Goal: Contribute content: Add original content to the website for others to see

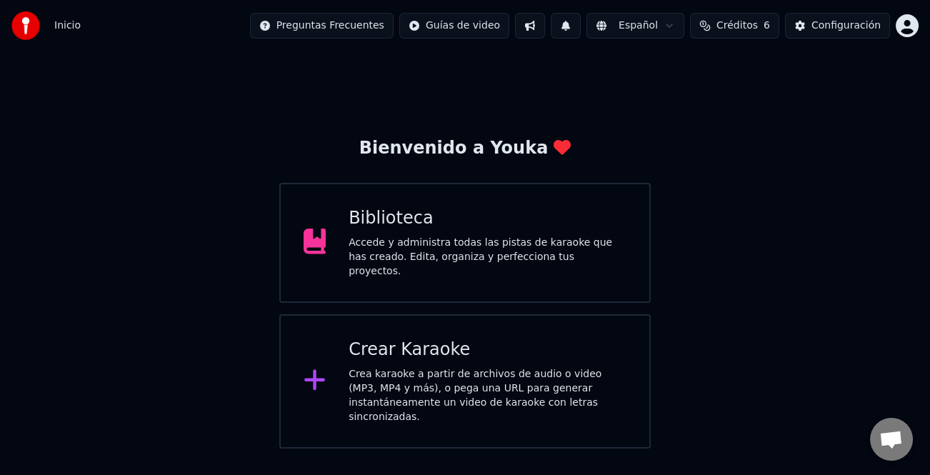
click at [454, 358] on div "Crear Karaoke Crea karaoke a partir de archivos de audio o video (MP3, MP4 y má…" at bounding box center [488, 382] width 278 height 86
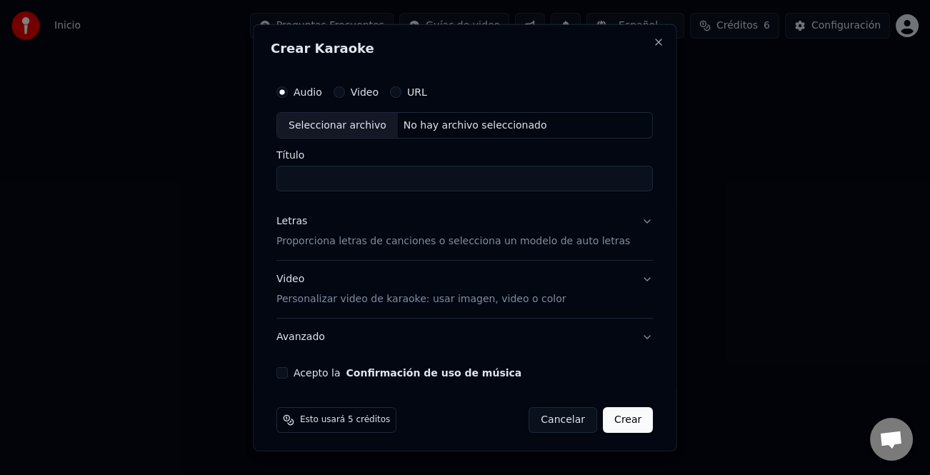
click at [349, 121] on div "Seleccionar archivo" at bounding box center [337, 125] width 121 height 26
type input "**********"
click at [286, 219] on div "Letras" at bounding box center [292, 221] width 31 height 14
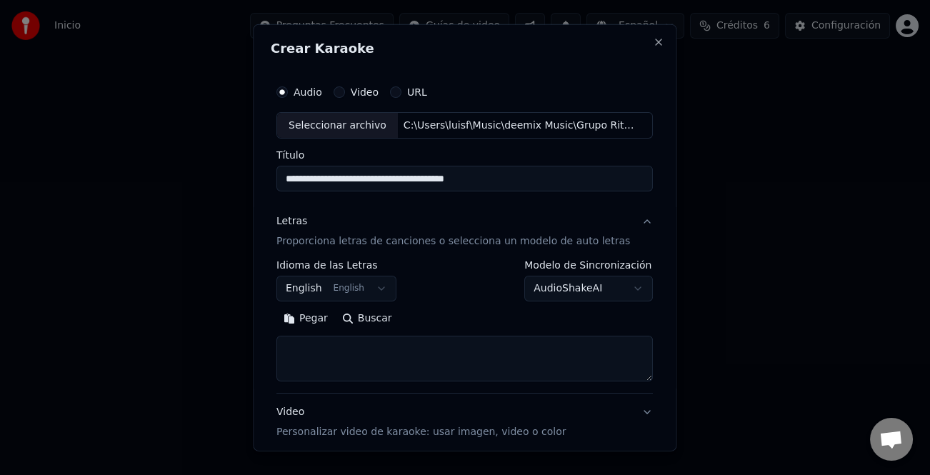
click at [328, 324] on button "Pegar" at bounding box center [306, 318] width 59 height 23
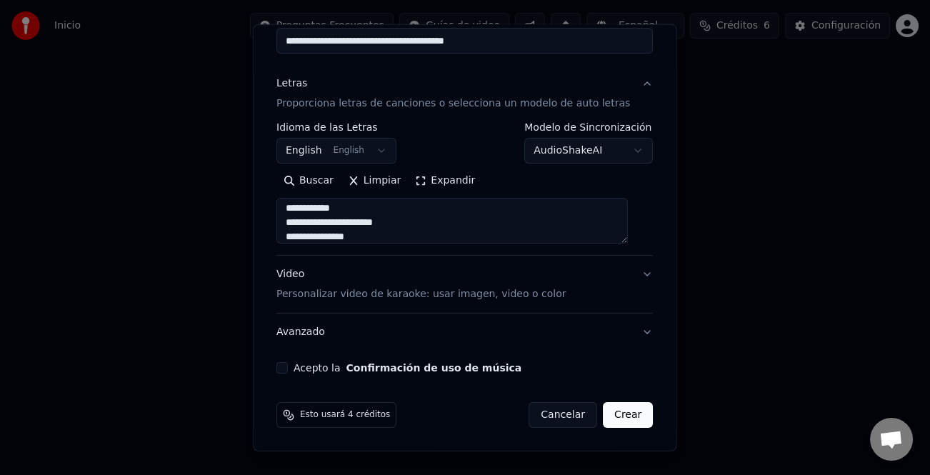
scroll to position [143, 0]
type textarea "**********"
click at [288, 371] on button "Acepto la Confirmación de uso de música" at bounding box center [282, 367] width 11 height 11
click at [619, 419] on button "Crear" at bounding box center [628, 415] width 50 height 26
select select "**"
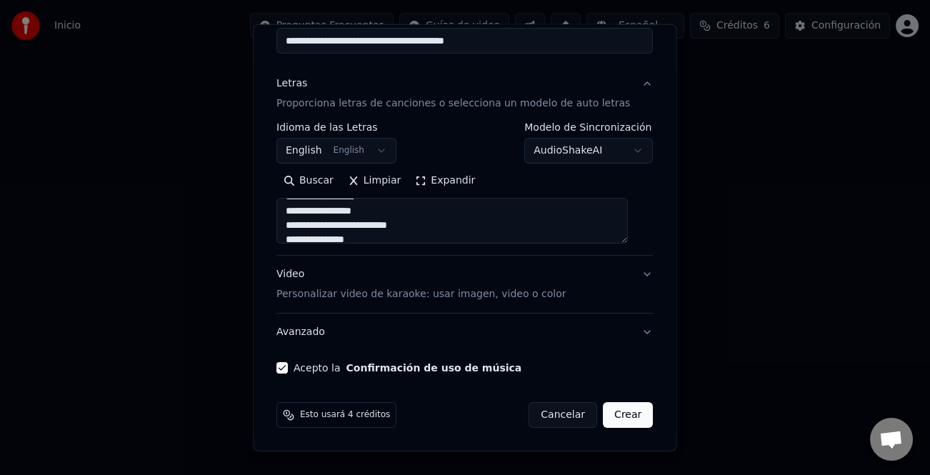
type textarea "**********"
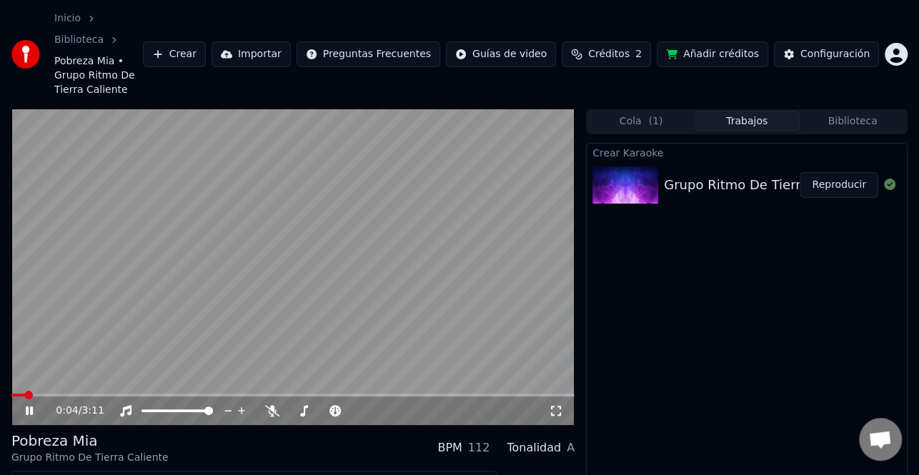
click at [34, 405] on icon at bounding box center [39, 410] width 33 height 11
click at [39, 474] on button "Editar" at bounding box center [44, 484] width 58 height 20
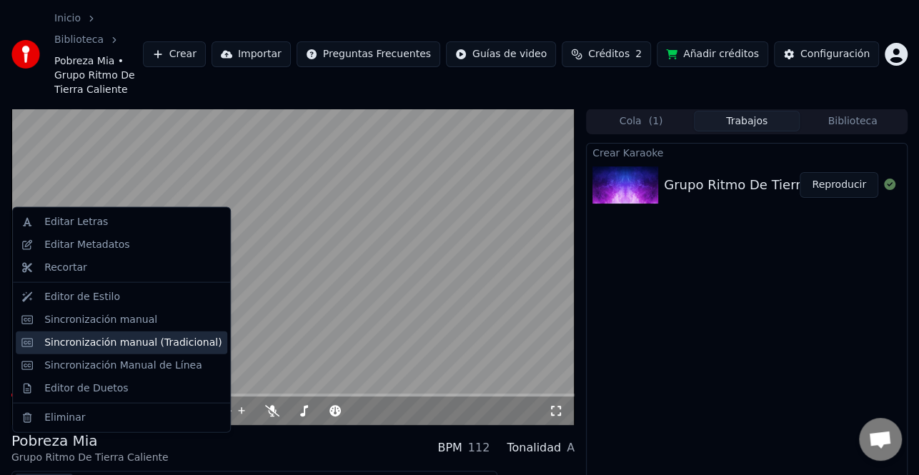
click at [103, 351] on div "Sincronización manual (Tradicional)" at bounding box center [122, 342] width 212 height 23
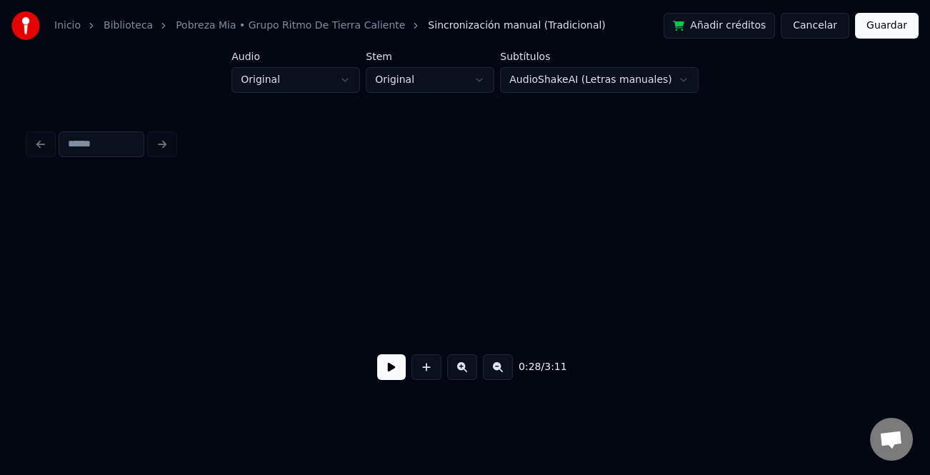
scroll to position [0, 3103]
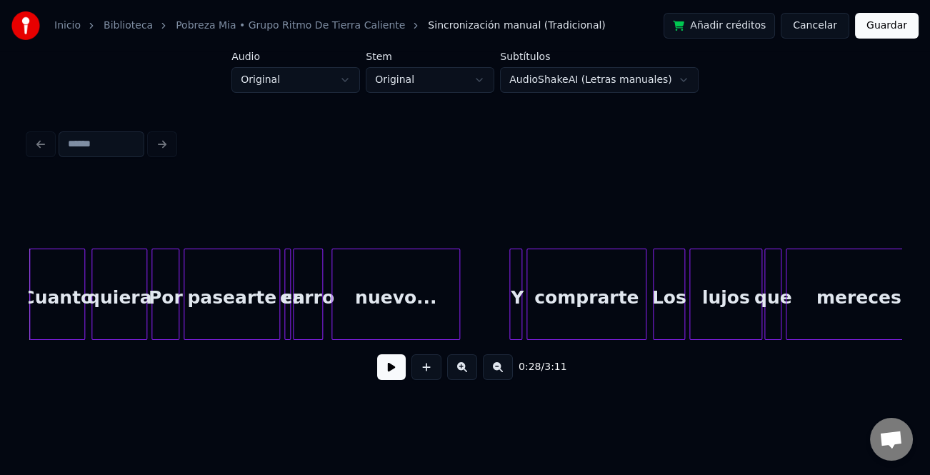
click at [394, 372] on button at bounding box center [391, 367] width 29 height 26
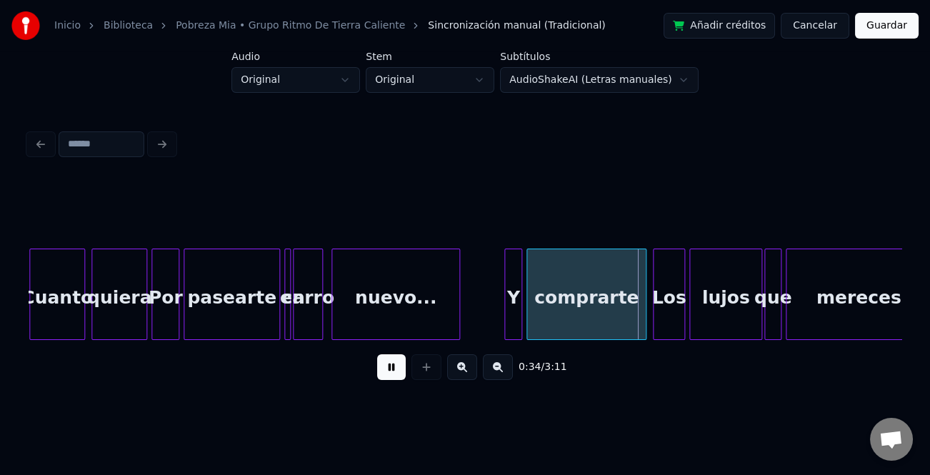
click at [505, 312] on div at bounding box center [507, 294] width 4 height 90
click at [465, 377] on button at bounding box center [462, 367] width 30 height 26
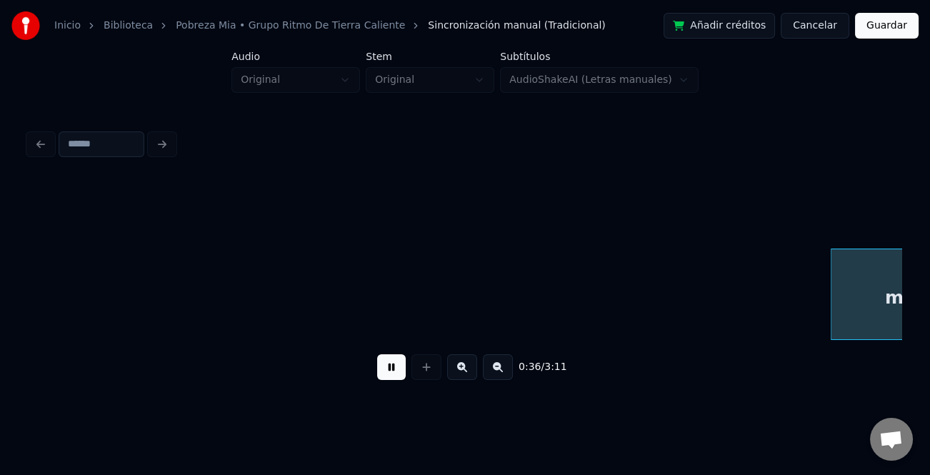
scroll to position [0, 5219]
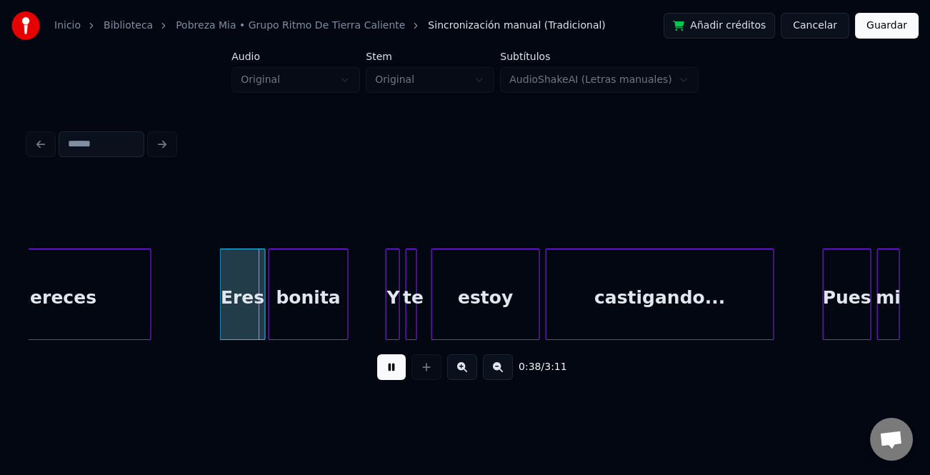
click at [225, 318] on div "Eres" at bounding box center [243, 297] width 44 height 97
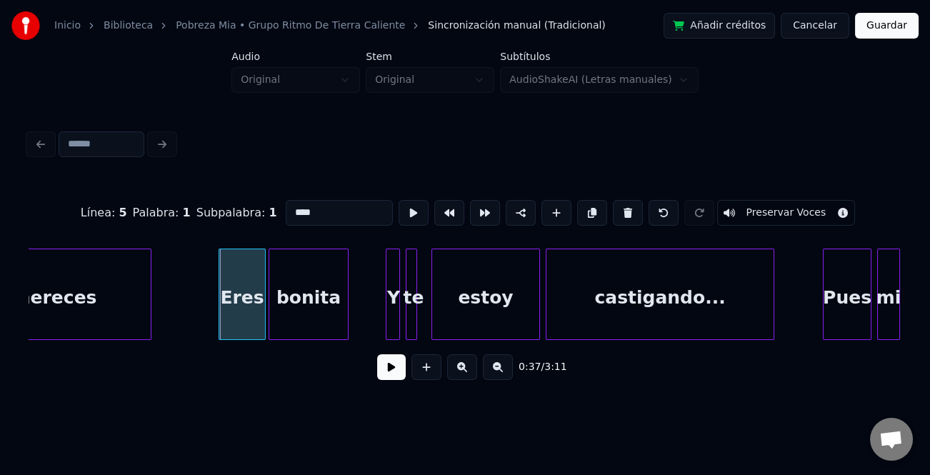
click at [219, 322] on div at bounding box center [221, 294] width 4 height 90
click at [394, 374] on button at bounding box center [391, 367] width 29 height 26
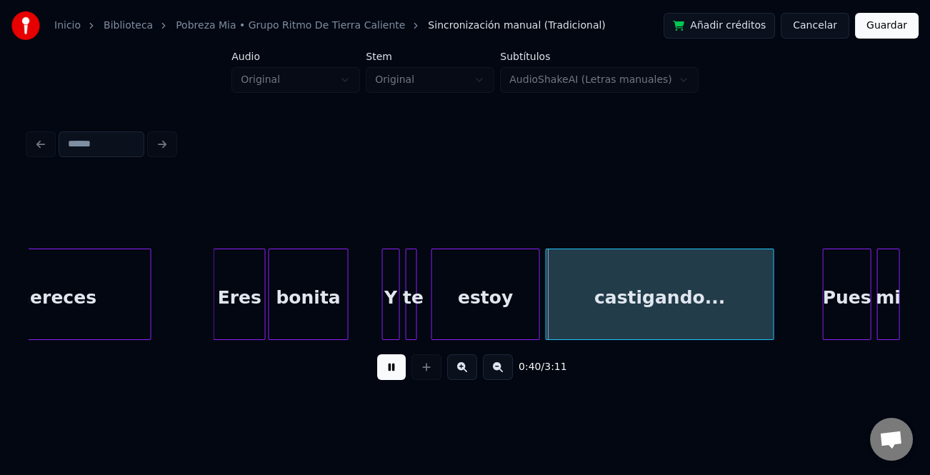
click at [385, 324] on div at bounding box center [385, 294] width 4 height 90
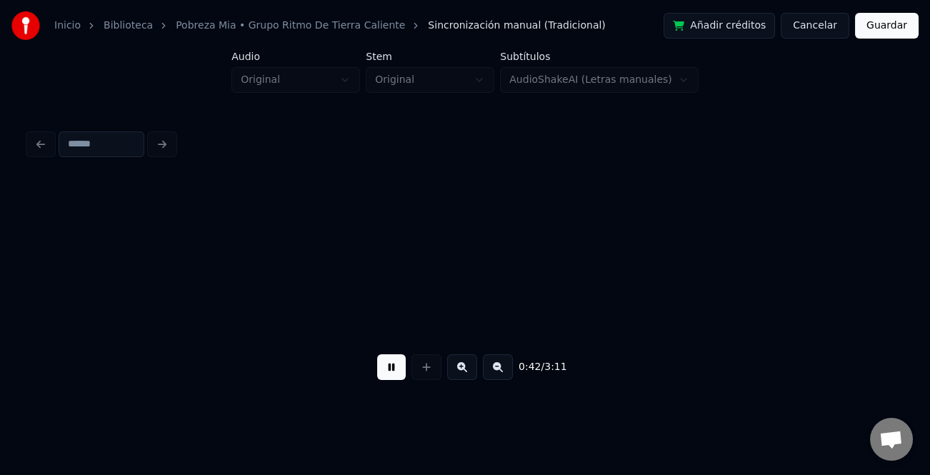
scroll to position [0, 6094]
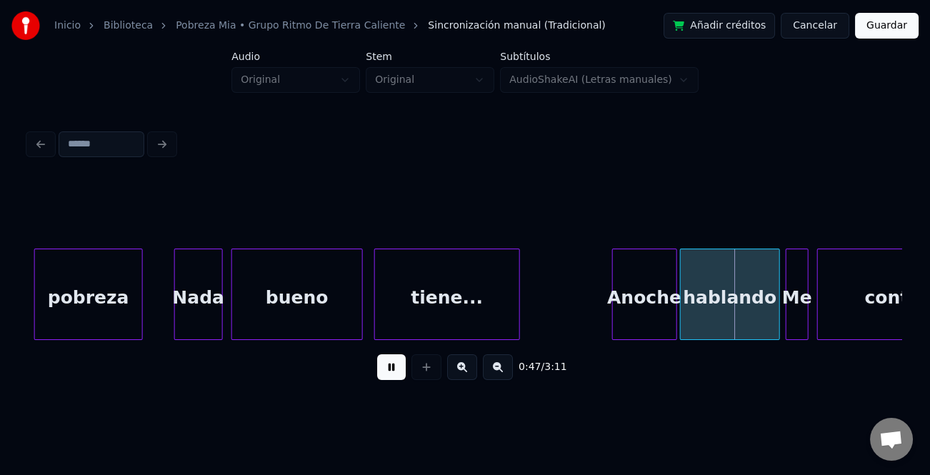
click at [613, 305] on div at bounding box center [615, 294] width 4 height 90
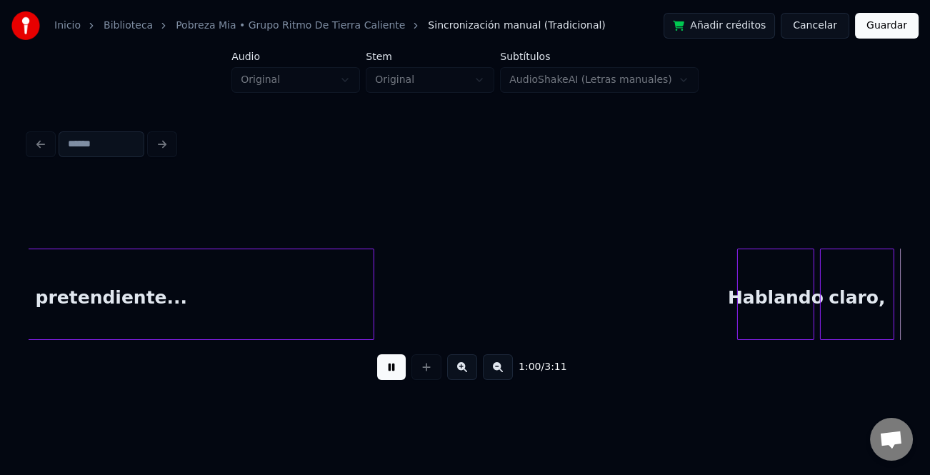
scroll to position [0, 8717]
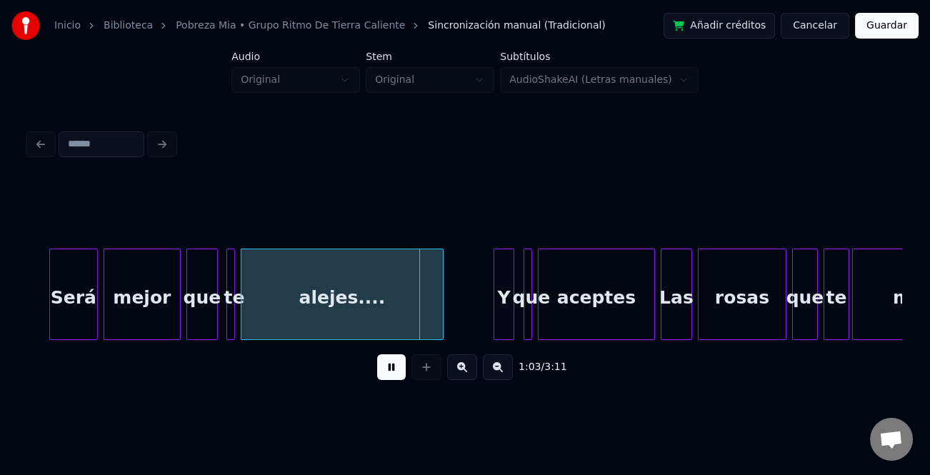
click at [502, 303] on div "Y" at bounding box center [503, 297] width 19 height 97
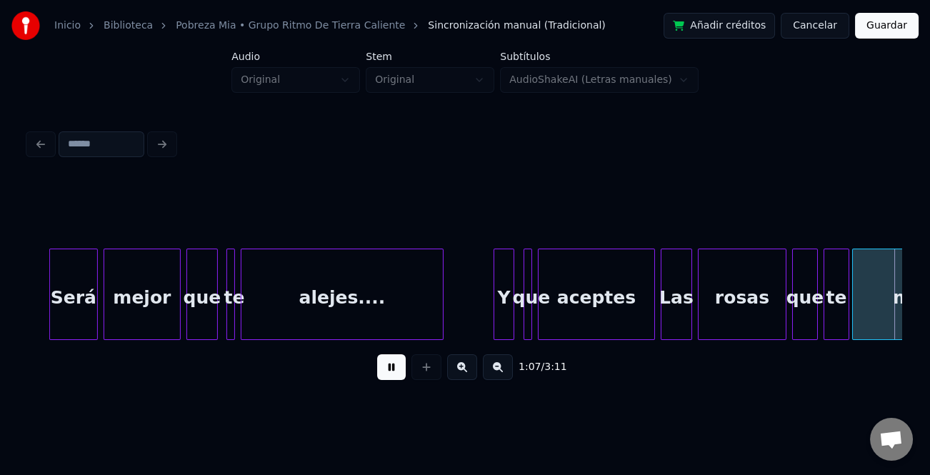
scroll to position [0, 9590]
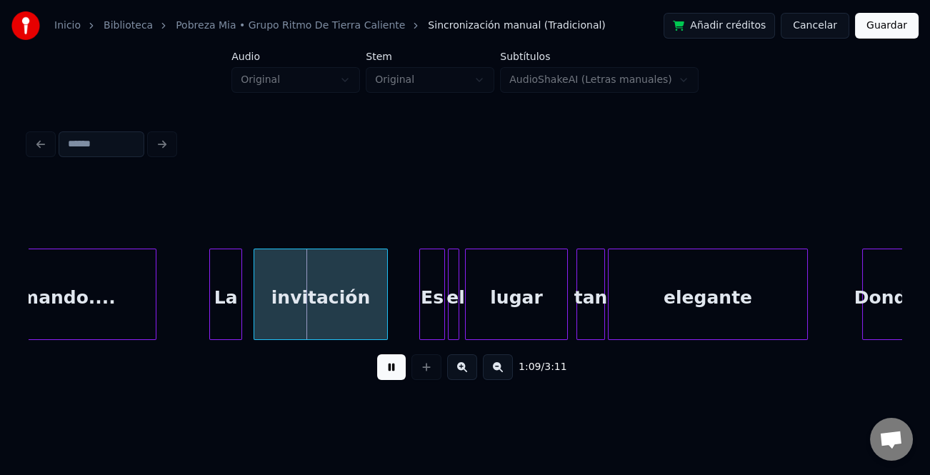
click at [212, 310] on div at bounding box center [212, 294] width 4 height 90
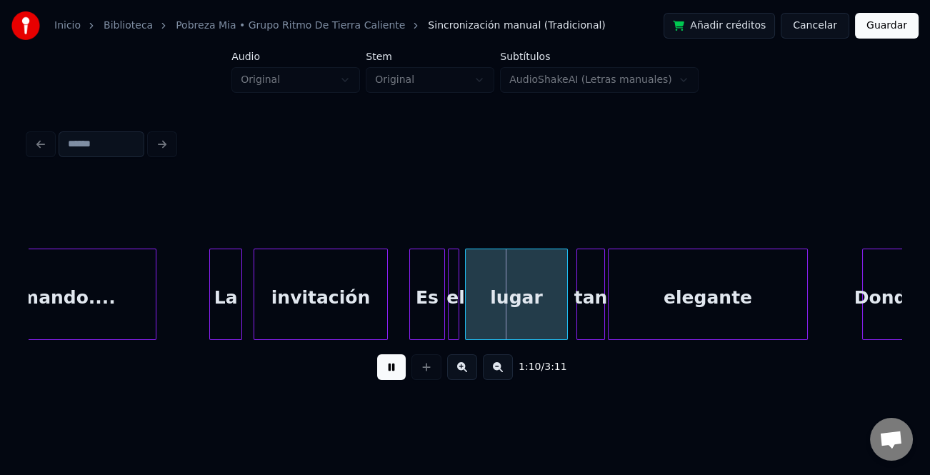
click at [412, 327] on div at bounding box center [412, 294] width 4 height 90
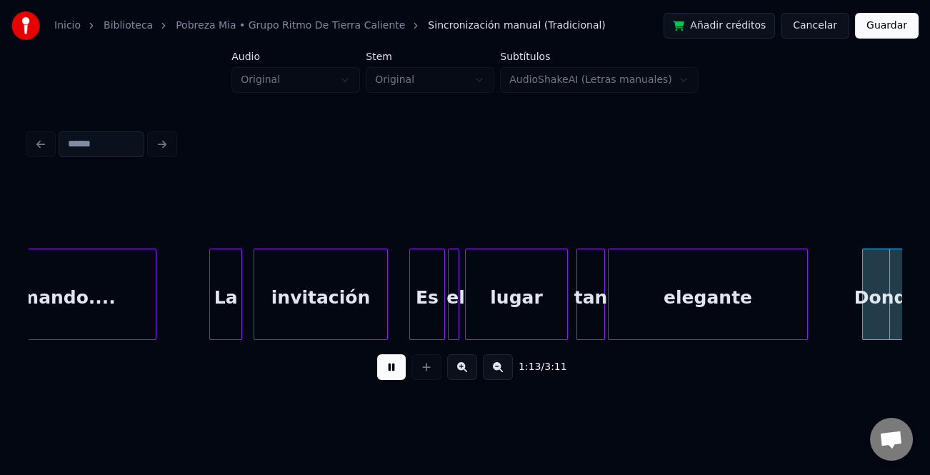
scroll to position [0, 10466]
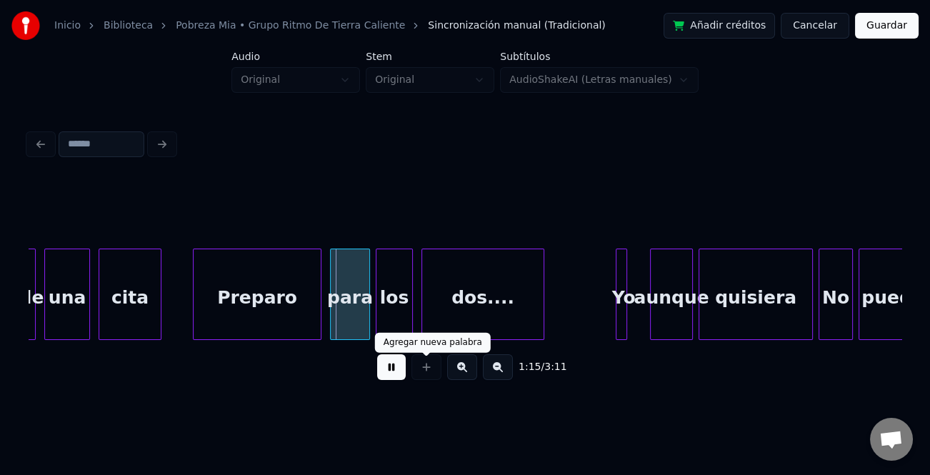
click at [394, 375] on button at bounding box center [391, 367] width 29 height 26
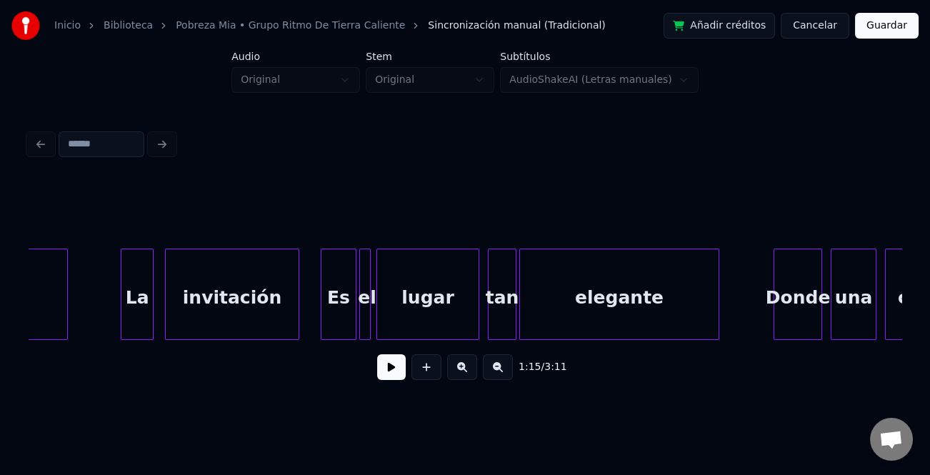
scroll to position [0, 9635]
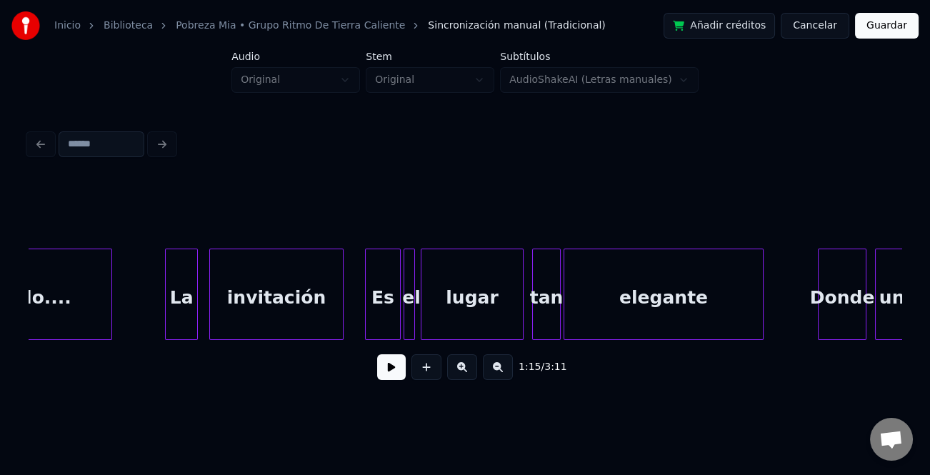
click at [376, 297] on div "Es" at bounding box center [383, 297] width 34 height 97
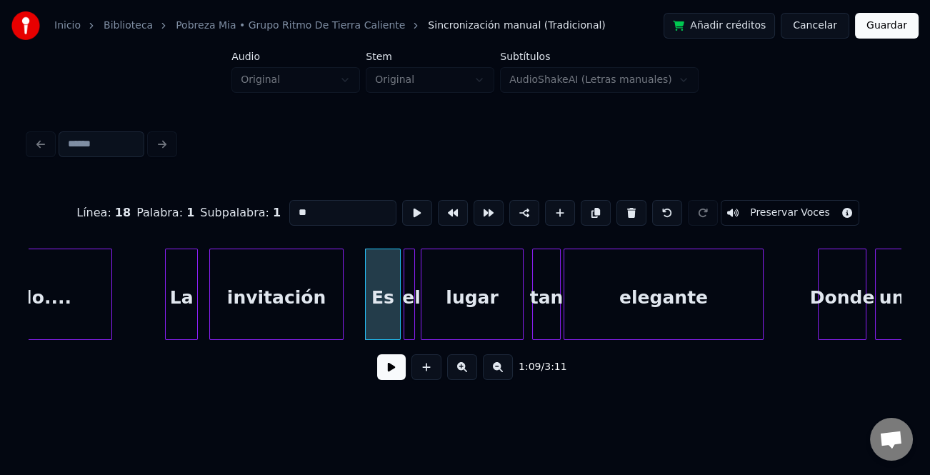
click at [392, 368] on button at bounding box center [391, 367] width 29 height 26
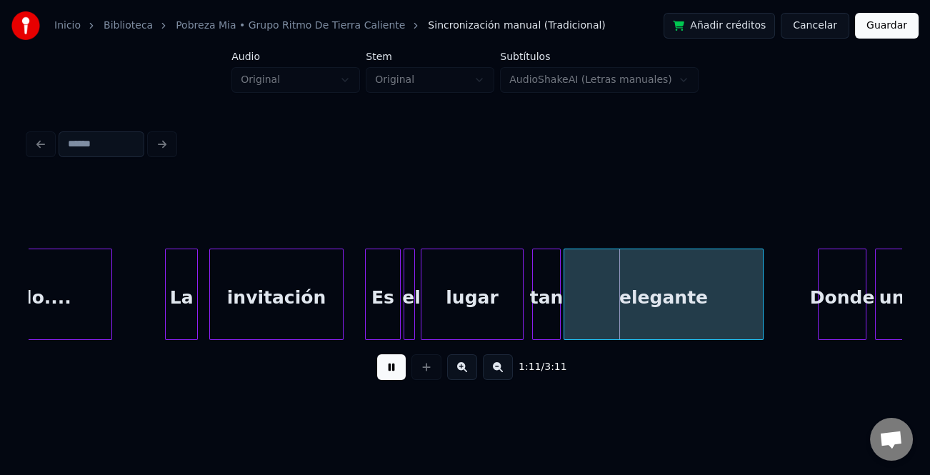
click at [390, 369] on button at bounding box center [391, 367] width 29 height 26
click at [393, 314] on div "Es" at bounding box center [383, 297] width 34 height 97
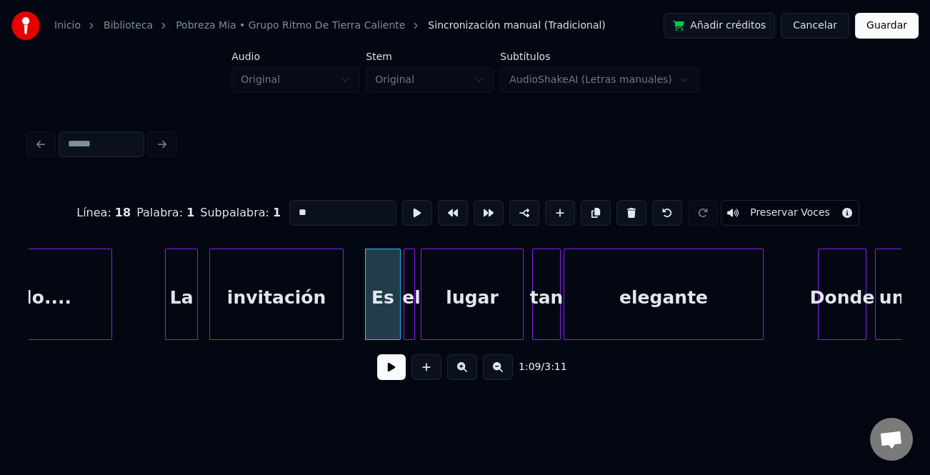
click at [347, 214] on input "**" at bounding box center [342, 213] width 107 height 26
click at [410, 306] on div at bounding box center [412, 294] width 4 height 90
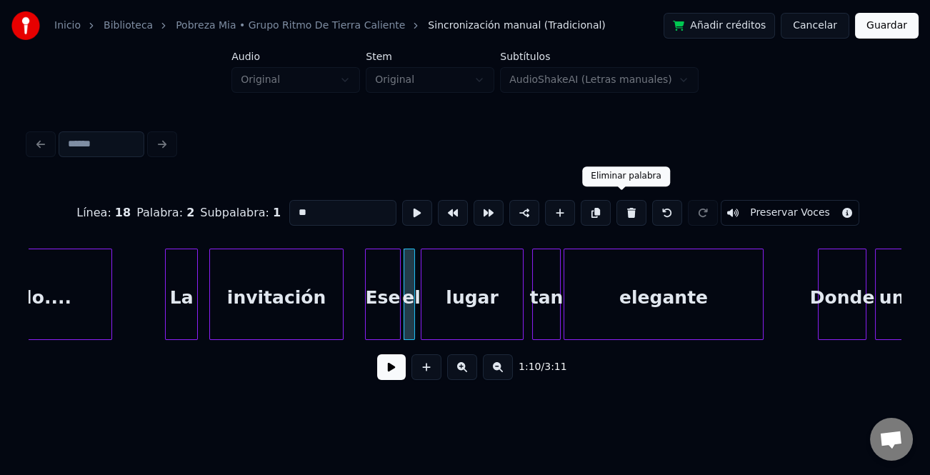
click at [621, 207] on button at bounding box center [632, 213] width 30 height 26
type input "***"
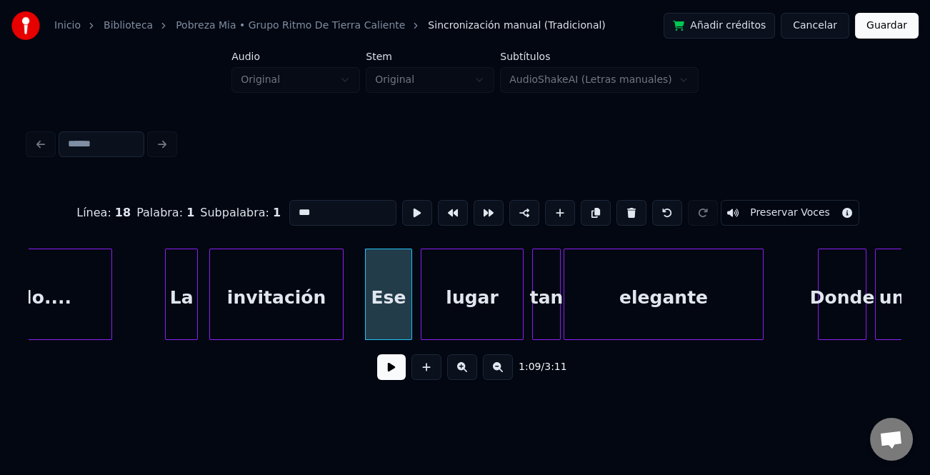
click at [410, 315] on div at bounding box center [409, 294] width 4 height 90
click at [389, 364] on button at bounding box center [391, 367] width 29 height 26
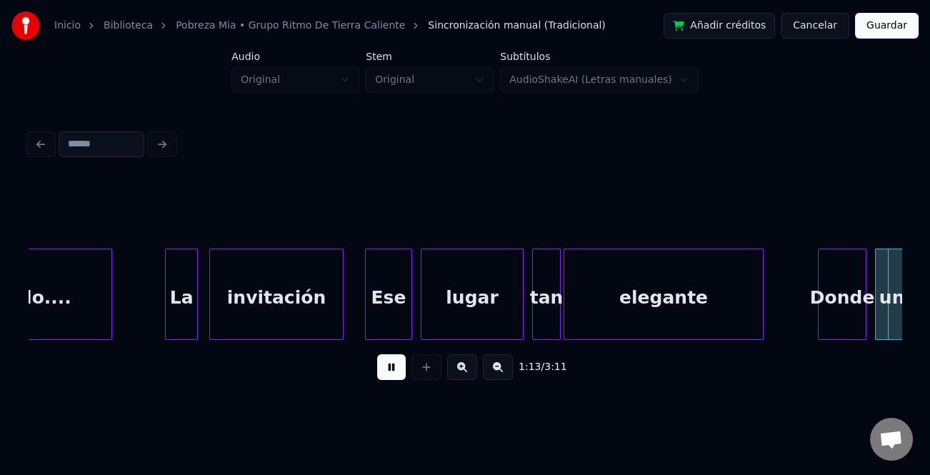
scroll to position [0, 10509]
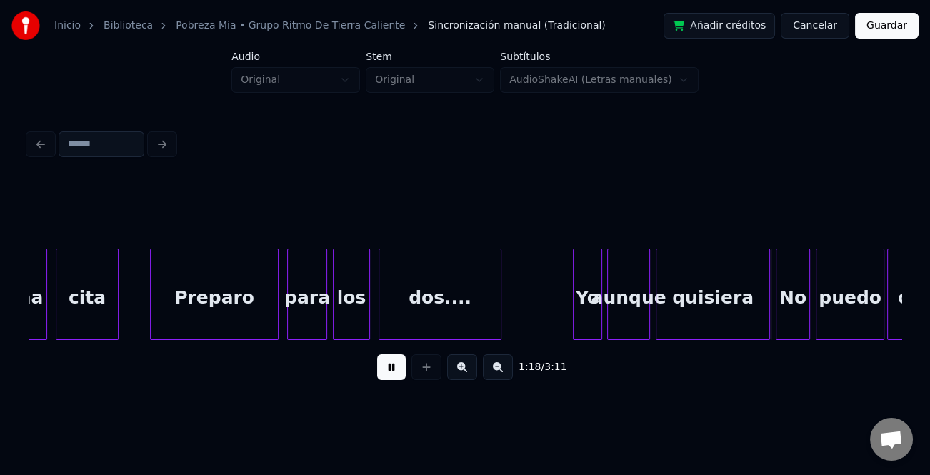
click at [598, 314] on div at bounding box center [599, 294] width 4 height 90
click at [572, 324] on div at bounding box center [572, 294] width 4 height 90
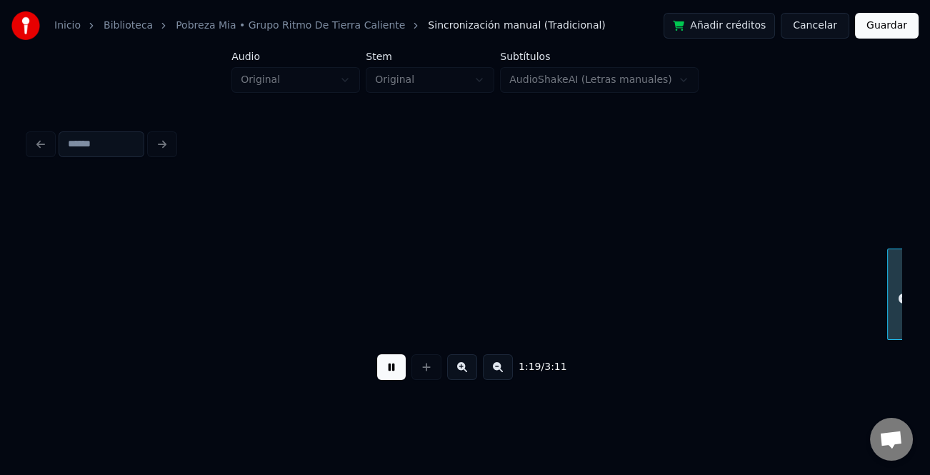
scroll to position [0, 11384]
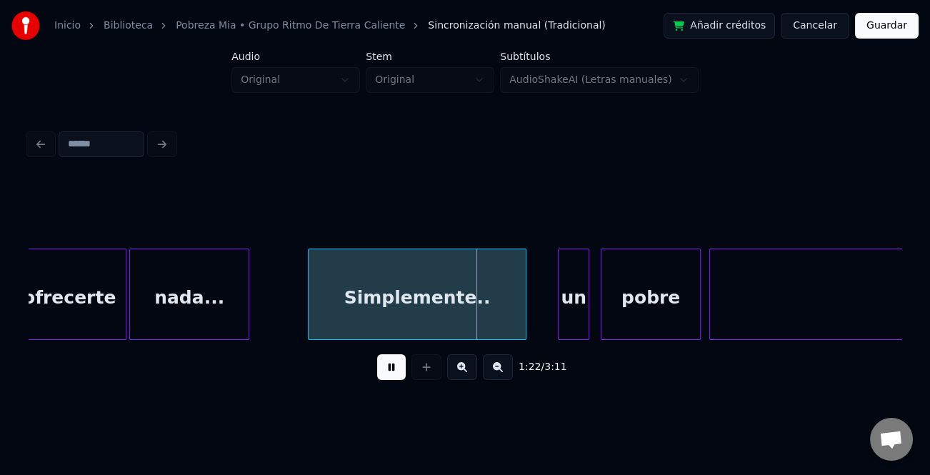
click at [312, 309] on div at bounding box center [311, 294] width 4 height 90
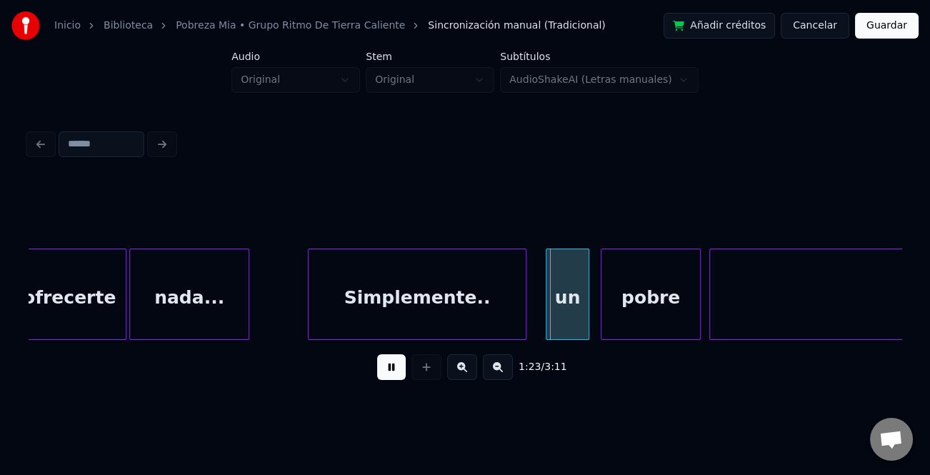
click at [547, 317] on div at bounding box center [549, 294] width 4 height 90
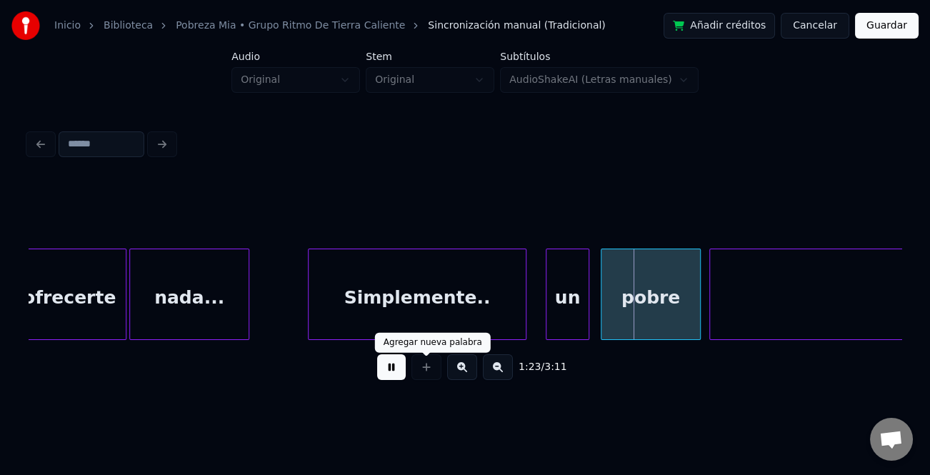
drag, startPoint x: 395, startPoint y: 370, endPoint x: 622, endPoint y: 300, distance: 237.1
click at [396, 370] on button at bounding box center [391, 367] width 29 height 26
click at [561, 300] on div "un" at bounding box center [568, 297] width 42 height 97
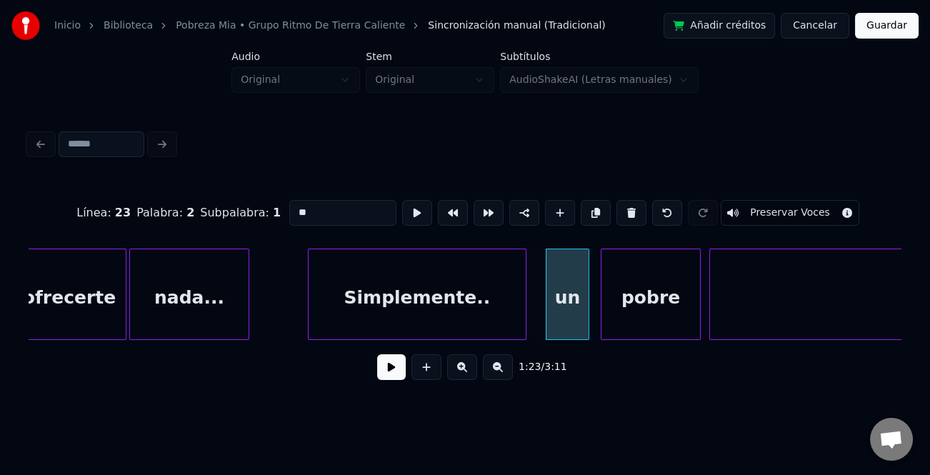
click at [296, 207] on input "**" at bounding box center [342, 213] width 107 height 26
type input "**"
click at [397, 371] on button at bounding box center [391, 367] width 29 height 26
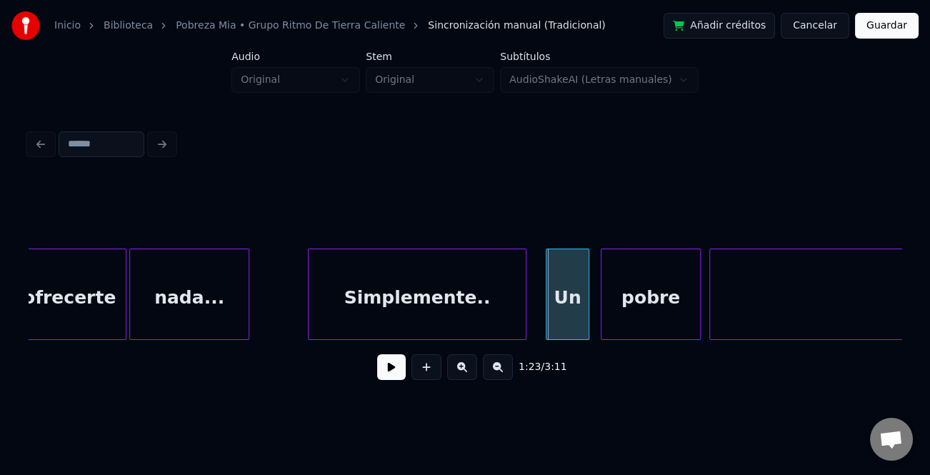
click at [397, 371] on button at bounding box center [391, 367] width 29 height 26
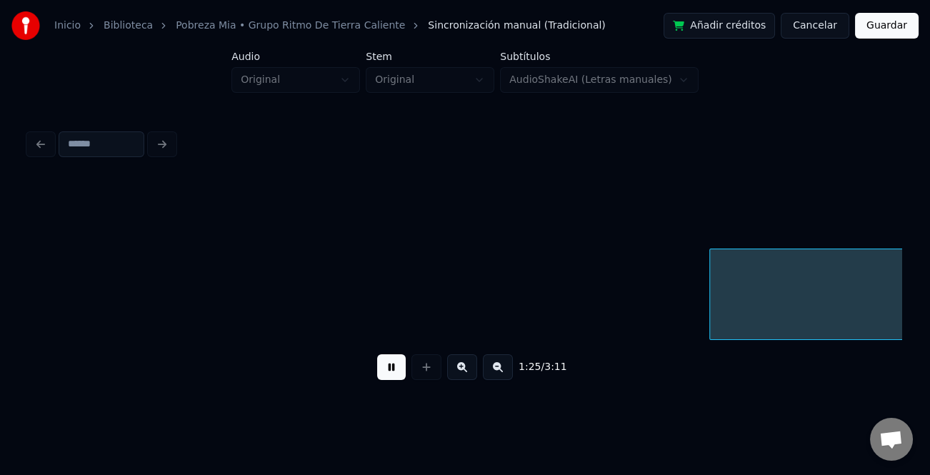
scroll to position [0, 12259]
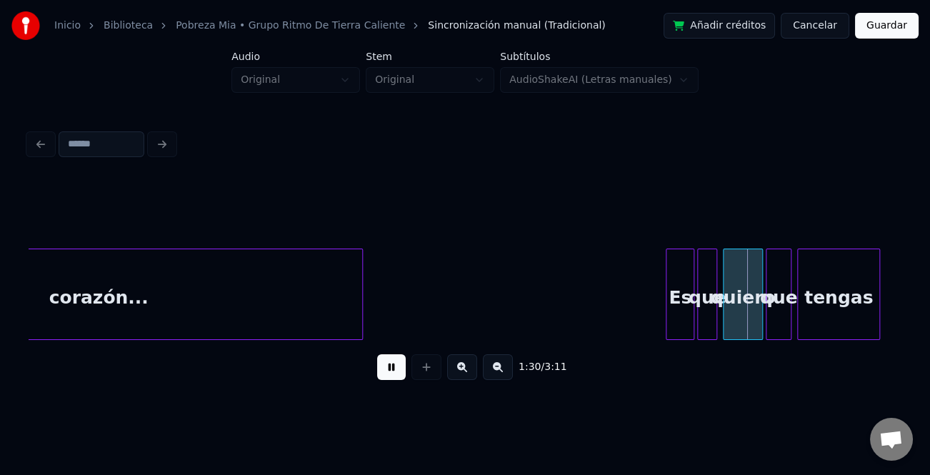
click at [669, 289] on div at bounding box center [669, 294] width 4 height 90
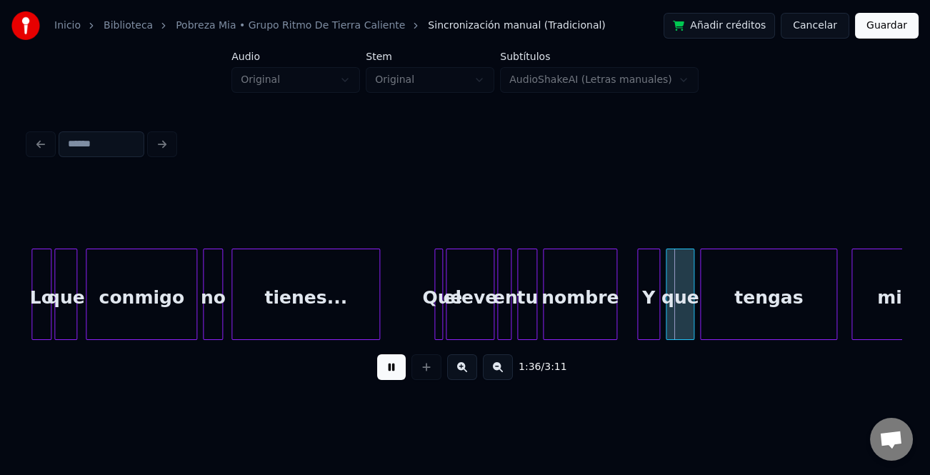
click at [638, 299] on div at bounding box center [640, 294] width 4 height 90
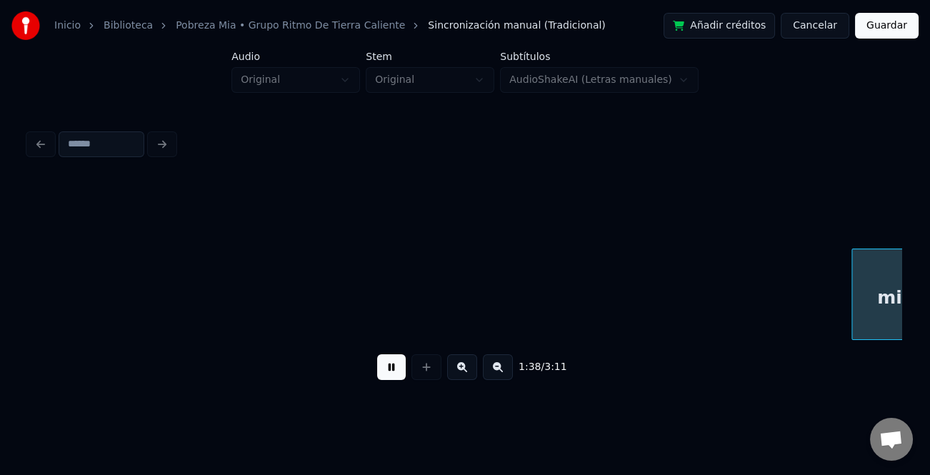
scroll to position [0, 14007]
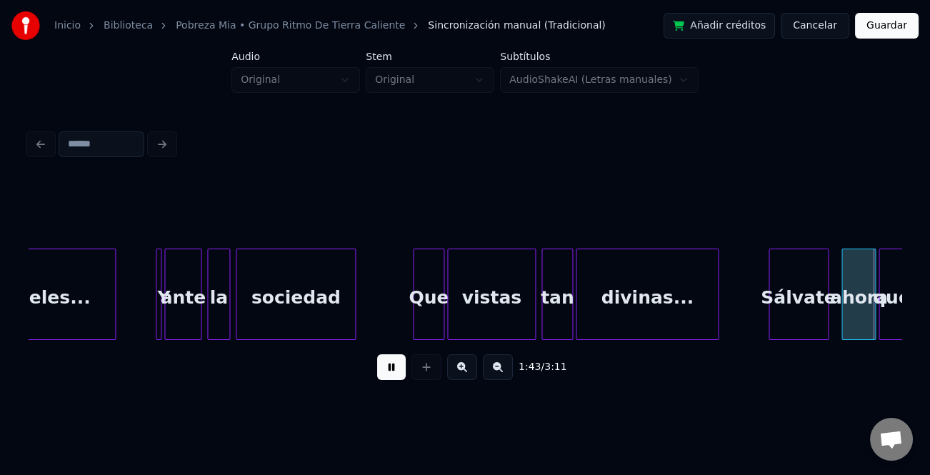
click at [772, 302] on div "Sálvate" at bounding box center [799, 297] width 59 height 97
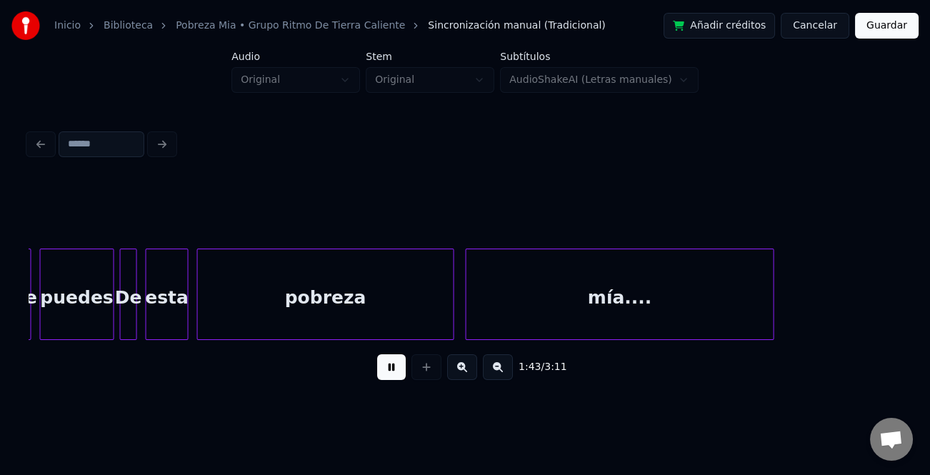
scroll to position [0, 14747]
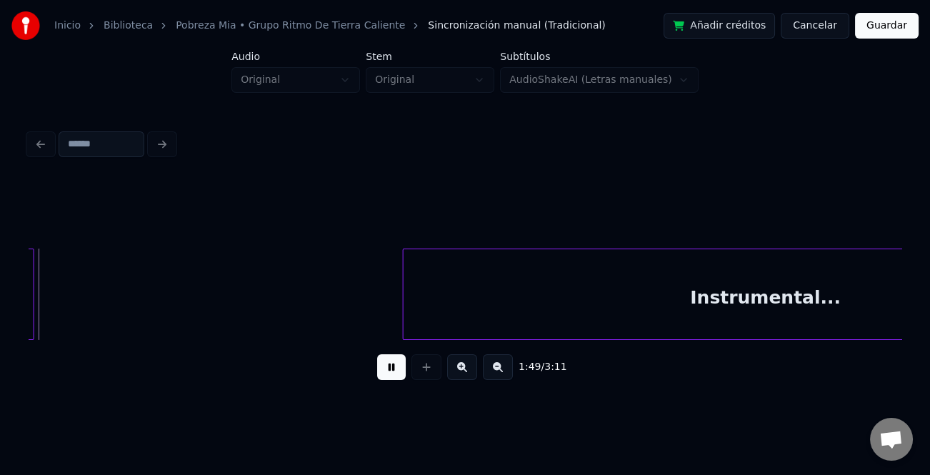
click at [507, 370] on button at bounding box center [498, 367] width 30 height 26
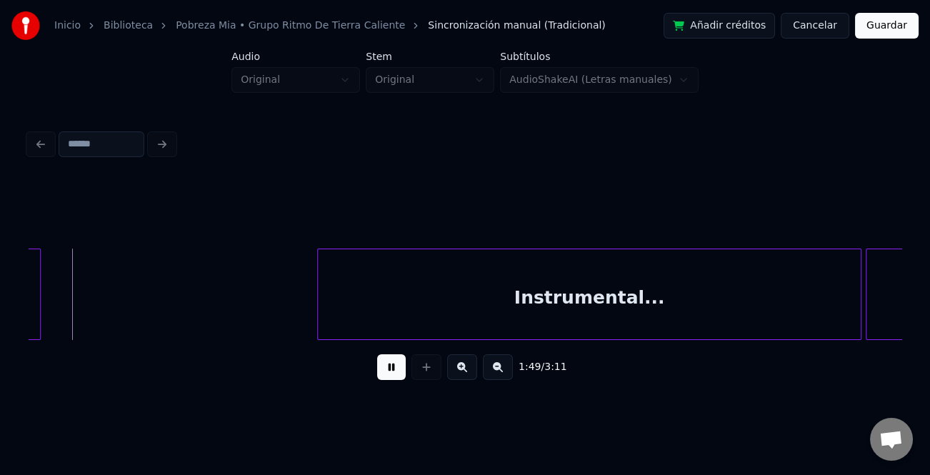
click at [507, 370] on button at bounding box center [498, 367] width 30 height 26
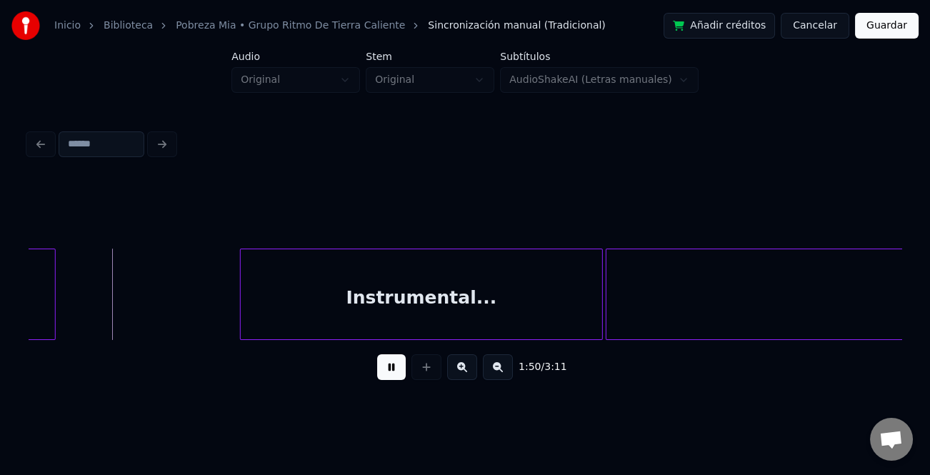
click at [504, 369] on button at bounding box center [498, 367] width 30 height 26
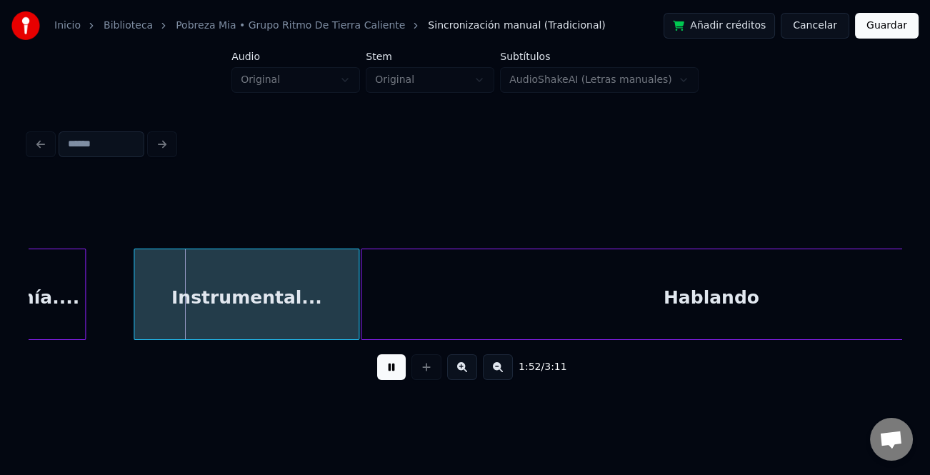
click at [134, 297] on div at bounding box center [136, 294] width 4 height 90
click at [500, 373] on button at bounding box center [498, 367] width 30 height 26
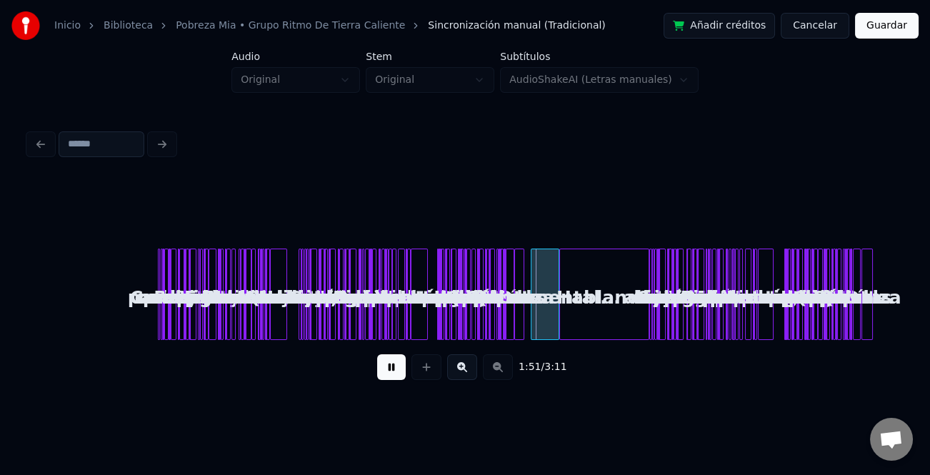
scroll to position [0, 0]
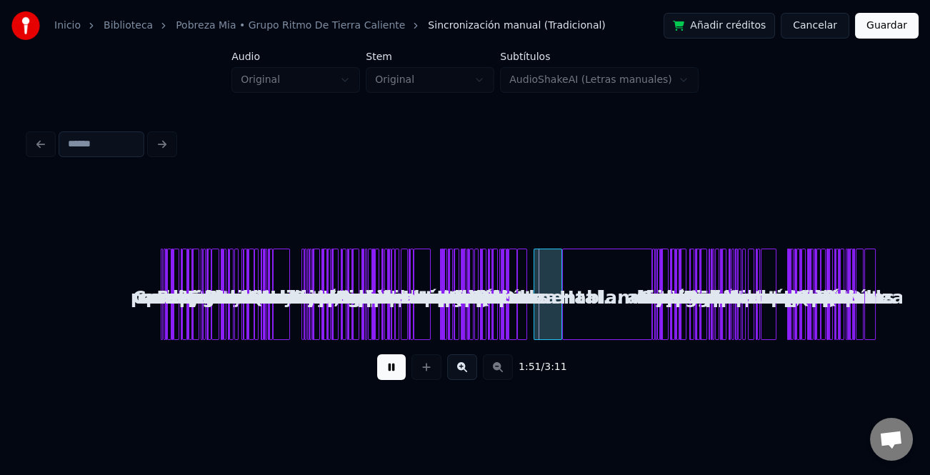
click at [500, 373] on div "1:51 / 3:11" at bounding box center [465, 367] width 850 height 31
click at [650, 317] on div "mía.... Instrumental... Hablando Cuanto quiera Por pasearte en carro nuevo... Y…" at bounding box center [465, 294] width 873 height 91
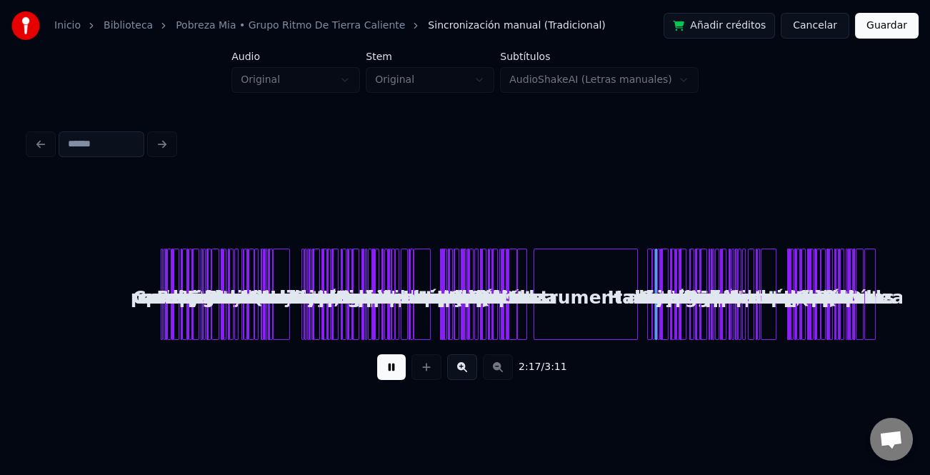
click at [635, 333] on div at bounding box center [635, 294] width 4 height 90
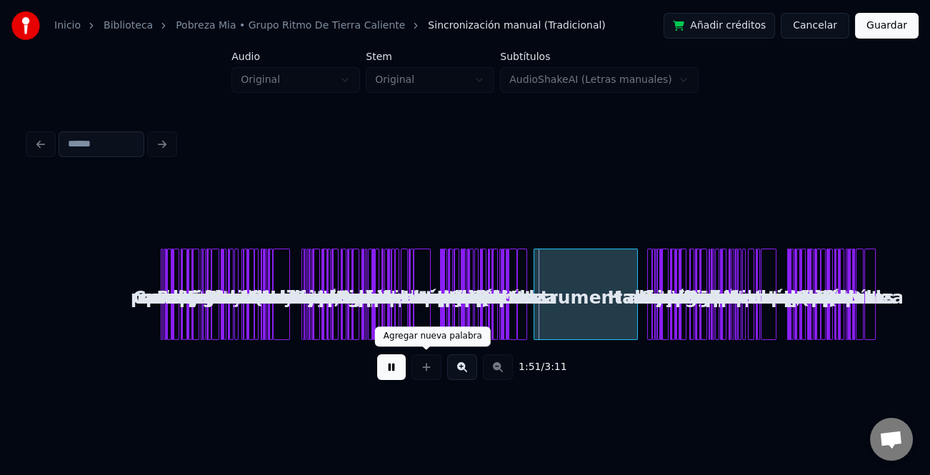
click at [399, 360] on button at bounding box center [391, 367] width 29 height 26
click at [462, 360] on button at bounding box center [462, 367] width 30 height 26
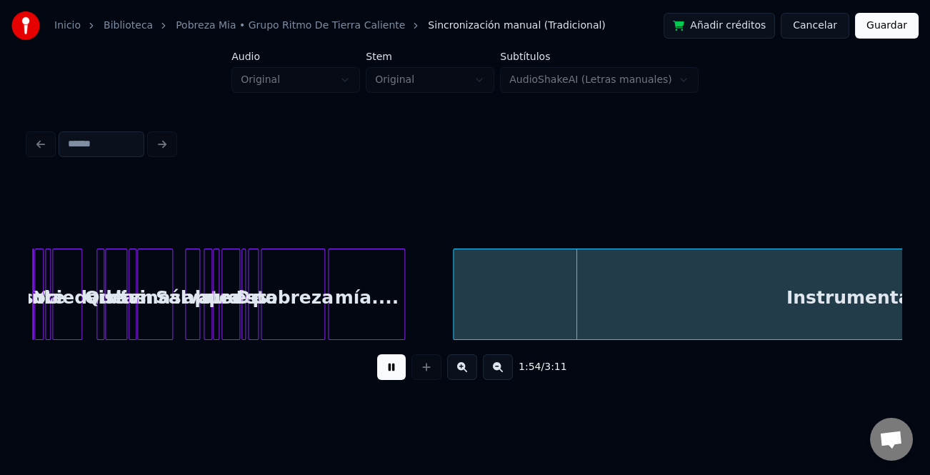
click at [387, 376] on button at bounding box center [391, 367] width 29 height 26
click at [466, 376] on button at bounding box center [462, 367] width 30 height 26
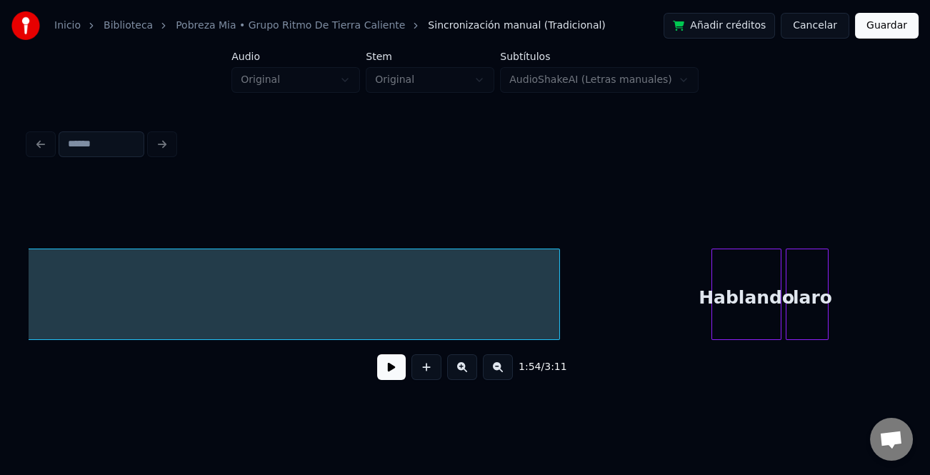
scroll to position [0, 9395]
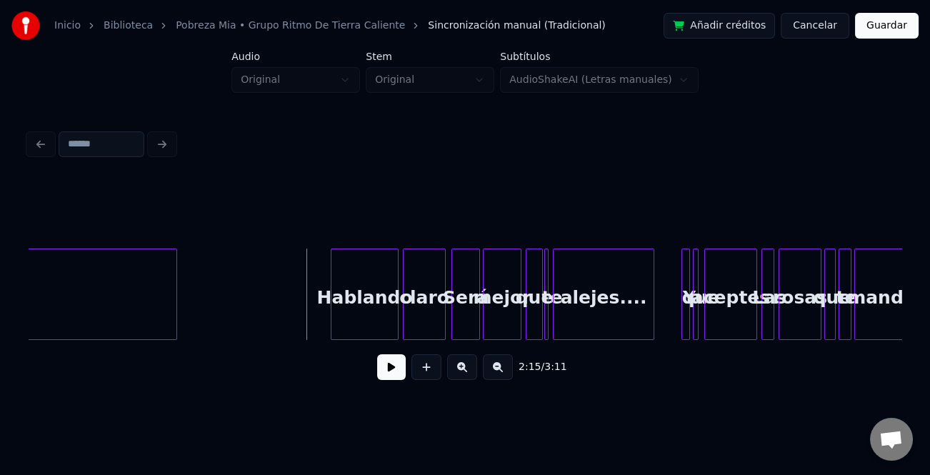
click at [334, 289] on div at bounding box center [334, 294] width 4 height 90
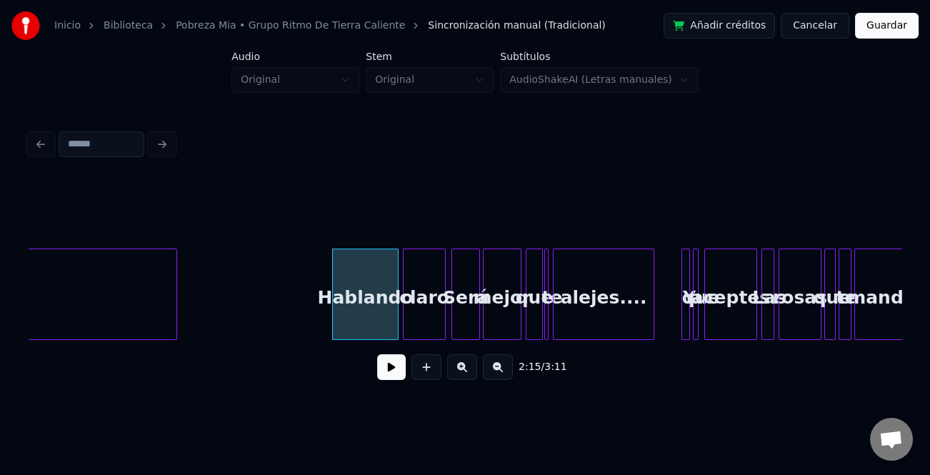
click at [387, 369] on button at bounding box center [391, 367] width 29 height 26
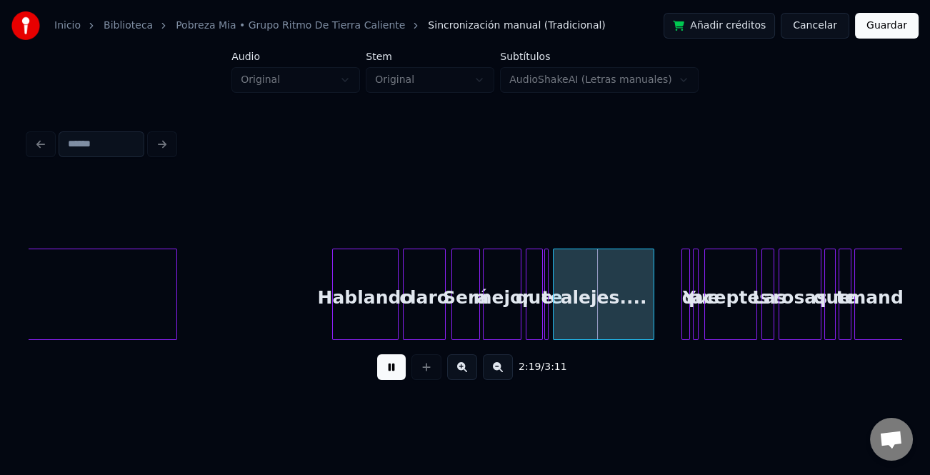
click at [387, 368] on button at bounding box center [391, 367] width 29 height 26
click at [392, 379] on button at bounding box center [391, 367] width 29 height 26
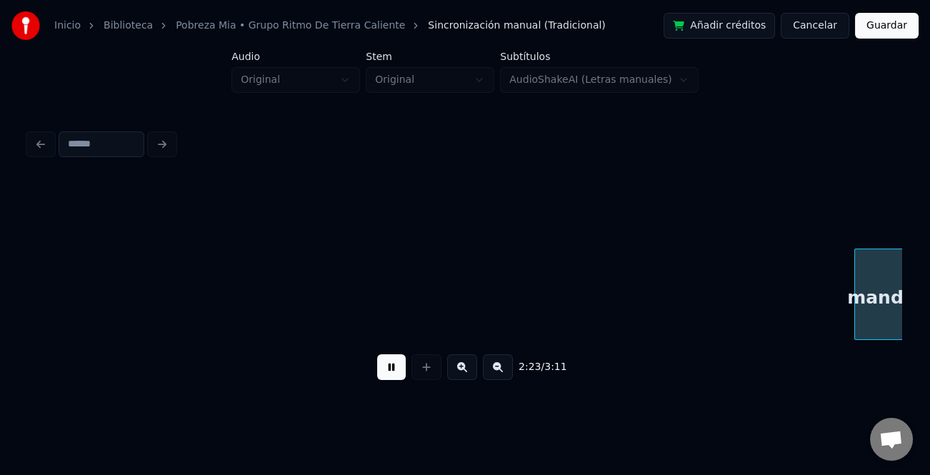
scroll to position [0, 10269]
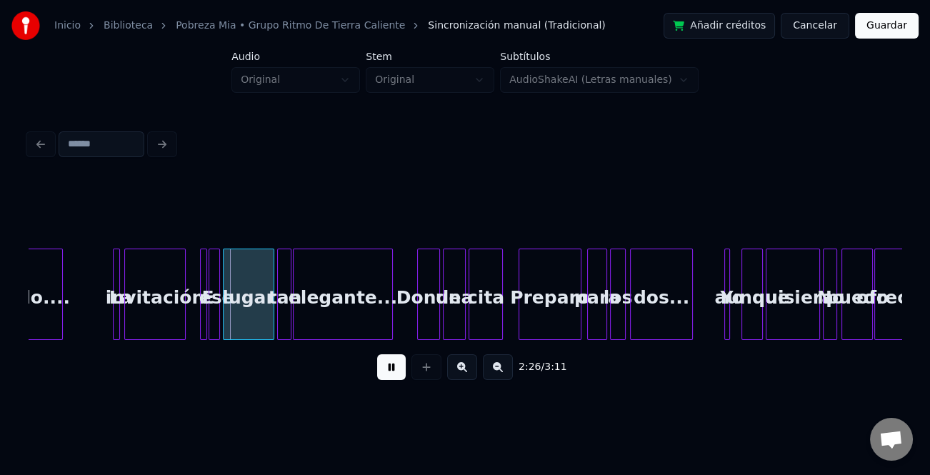
click at [96, 313] on div at bounding box center [98, 294] width 4 height 90
click at [462, 364] on button at bounding box center [462, 367] width 30 height 26
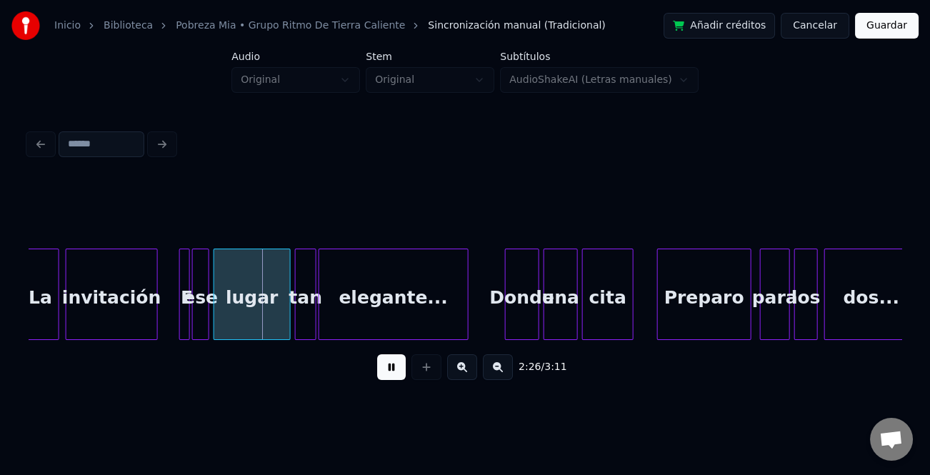
click at [461, 364] on button at bounding box center [462, 367] width 30 height 26
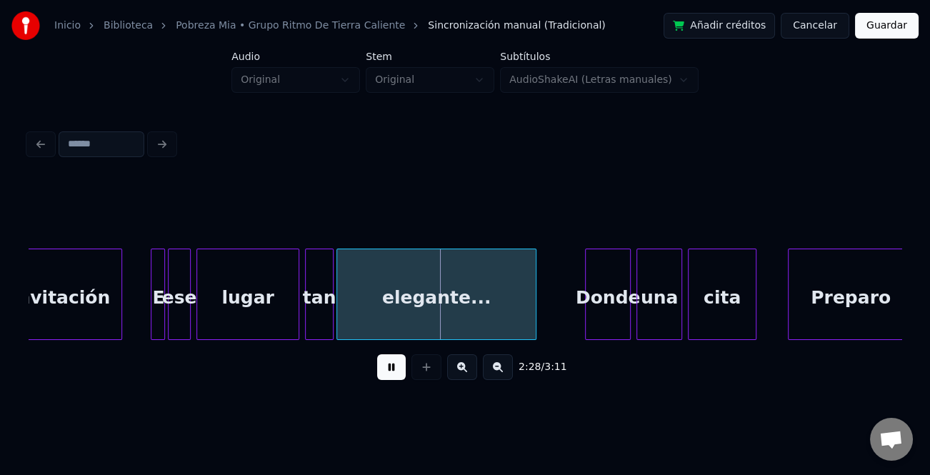
click at [384, 379] on button at bounding box center [391, 367] width 29 height 26
click at [155, 300] on div at bounding box center [153, 294] width 4 height 90
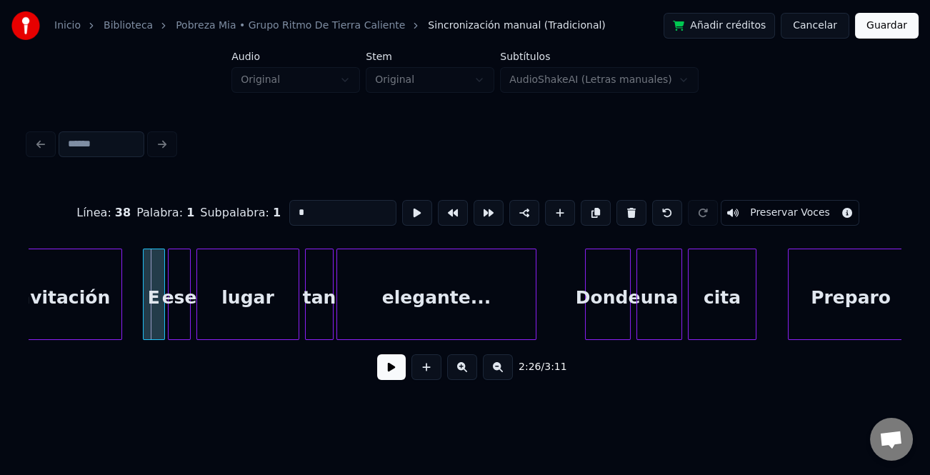
click at [144, 309] on div at bounding box center [146, 294] width 4 height 90
click at [293, 209] on input "*" at bounding box center [342, 213] width 107 height 26
type input "*"
click at [401, 375] on button at bounding box center [391, 367] width 29 height 26
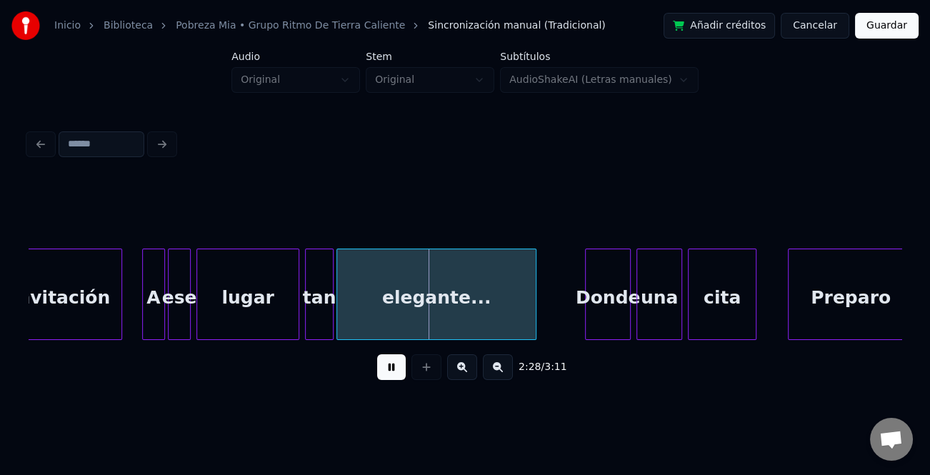
click at [587, 285] on div at bounding box center [588, 294] width 4 height 90
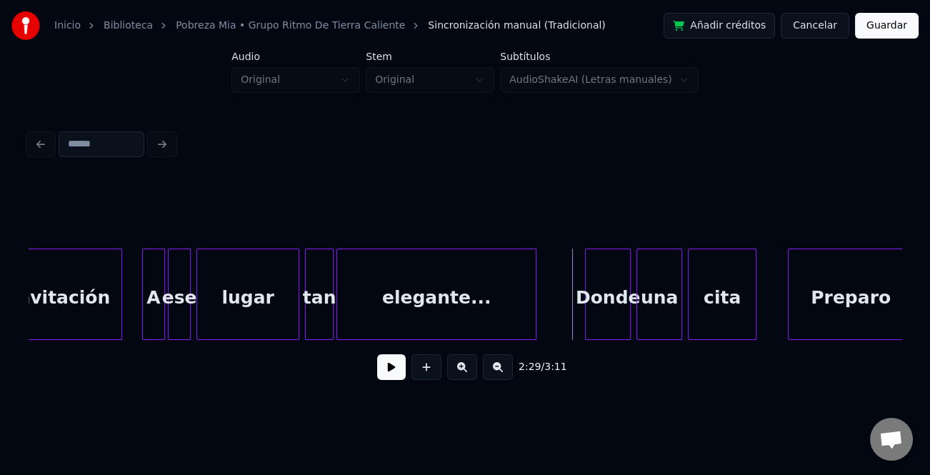
click at [387, 368] on button at bounding box center [391, 367] width 29 height 26
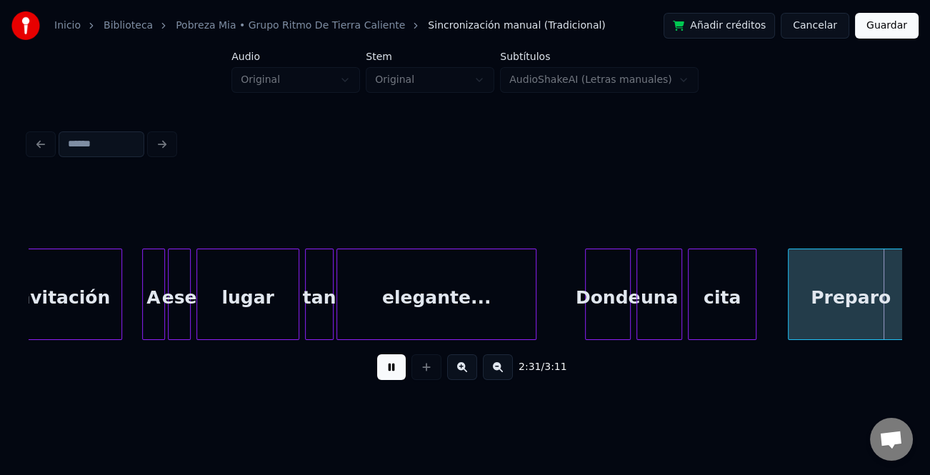
scroll to position [0, 21631]
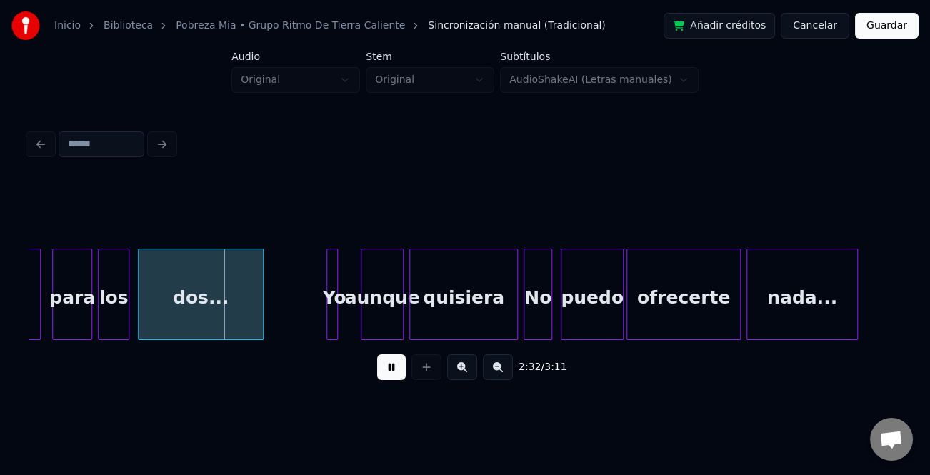
click at [387, 368] on button at bounding box center [391, 367] width 29 height 26
click at [67, 267] on div "para" at bounding box center [72, 297] width 39 height 97
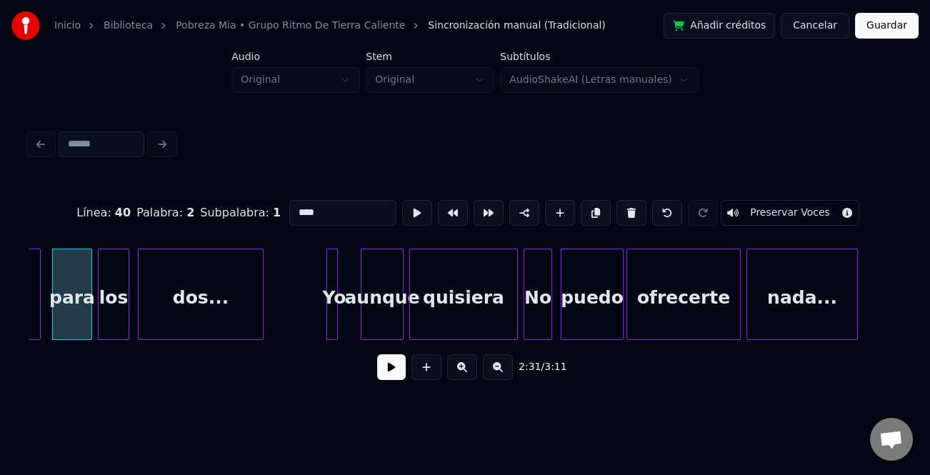
click at [293, 204] on input "****" at bounding box center [342, 213] width 107 height 26
click at [323, 319] on div at bounding box center [325, 294] width 4 height 90
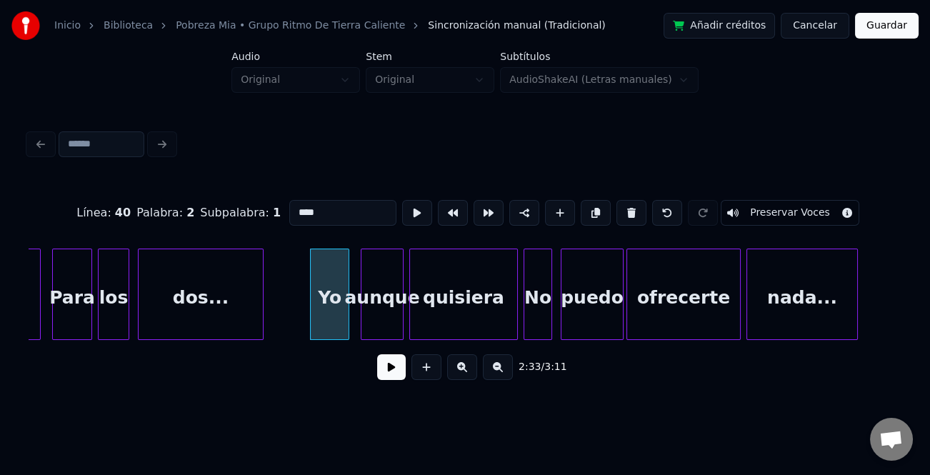
click at [347, 319] on div at bounding box center [346, 294] width 4 height 90
type input "****"
click at [385, 369] on button at bounding box center [391, 367] width 29 height 26
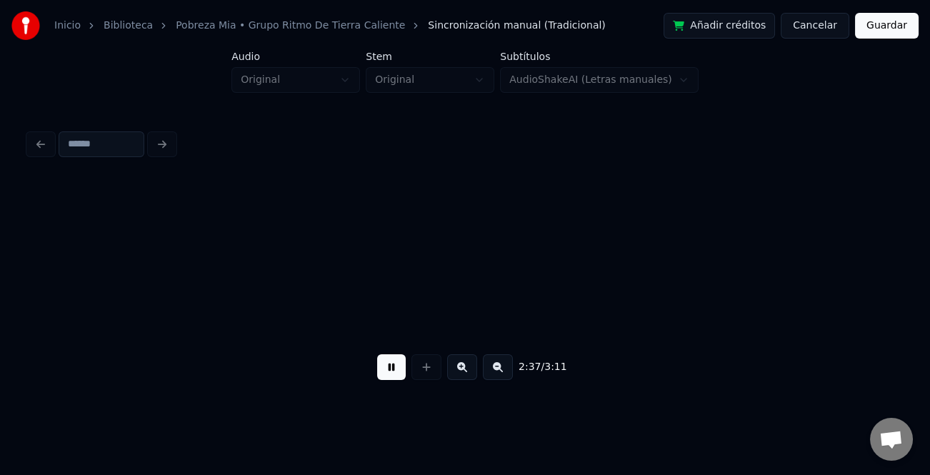
scroll to position [0, 22506]
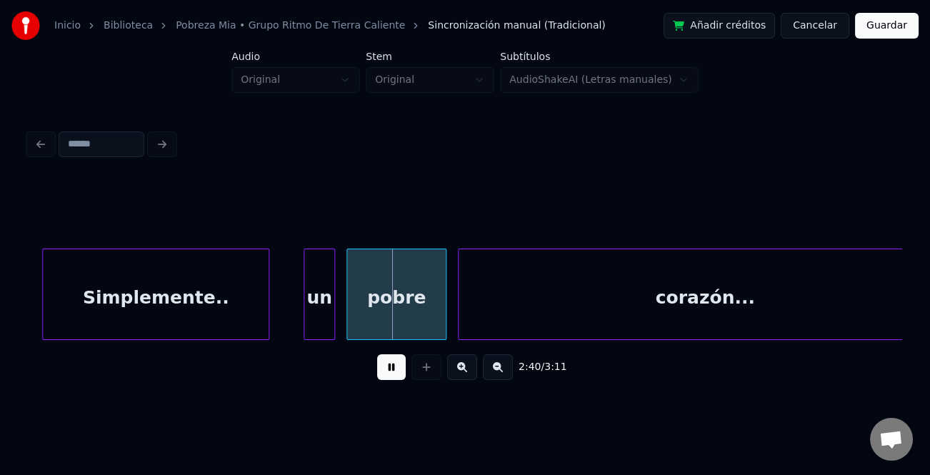
click at [45, 300] on div at bounding box center [45, 294] width 4 height 90
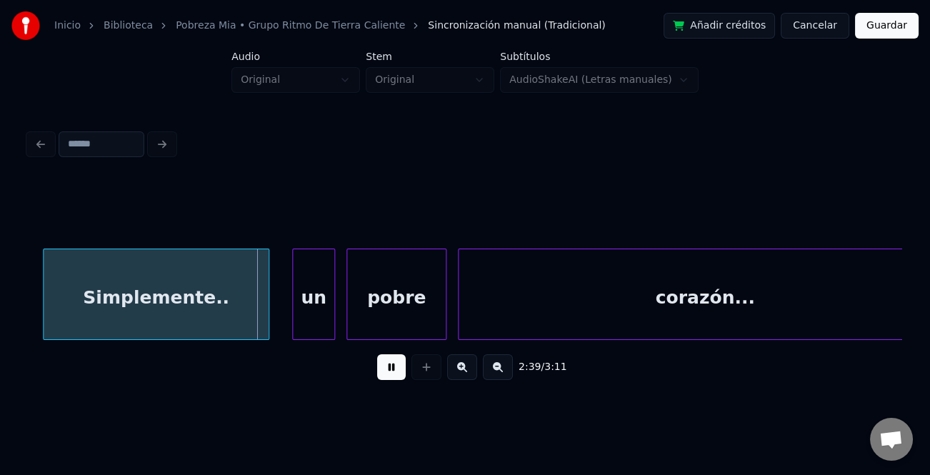
click at [295, 308] on div at bounding box center [295, 294] width 4 height 90
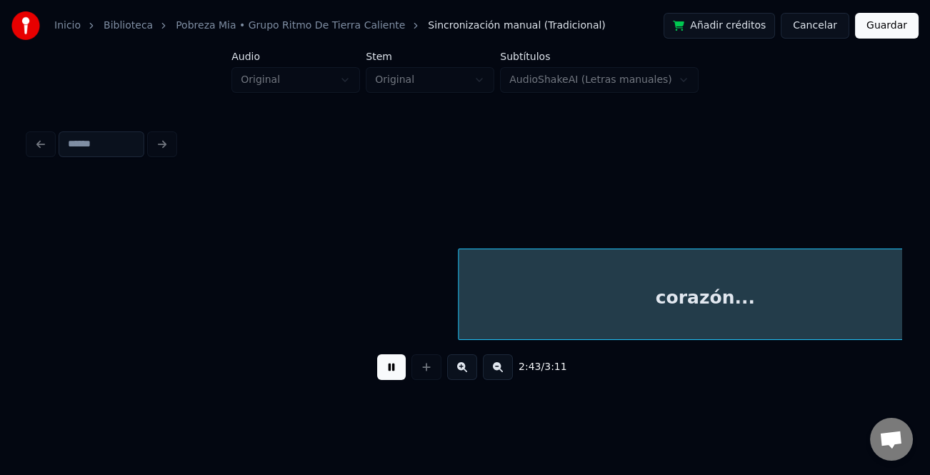
scroll to position [0, 23380]
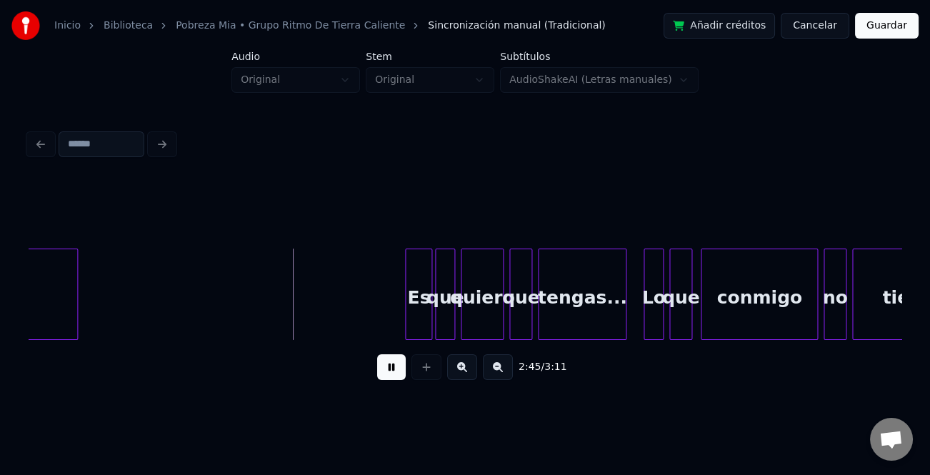
click at [406, 307] on div at bounding box center [408, 294] width 4 height 90
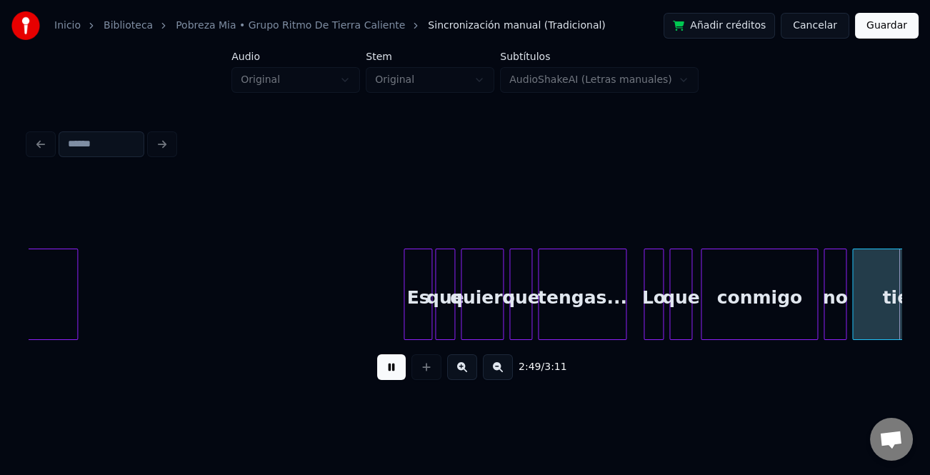
scroll to position [0, 24254]
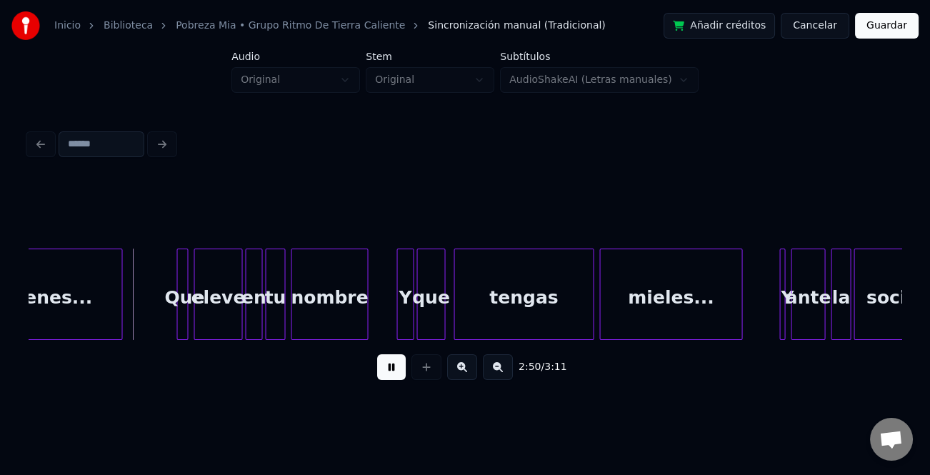
click at [390, 372] on button at bounding box center [391, 367] width 29 height 26
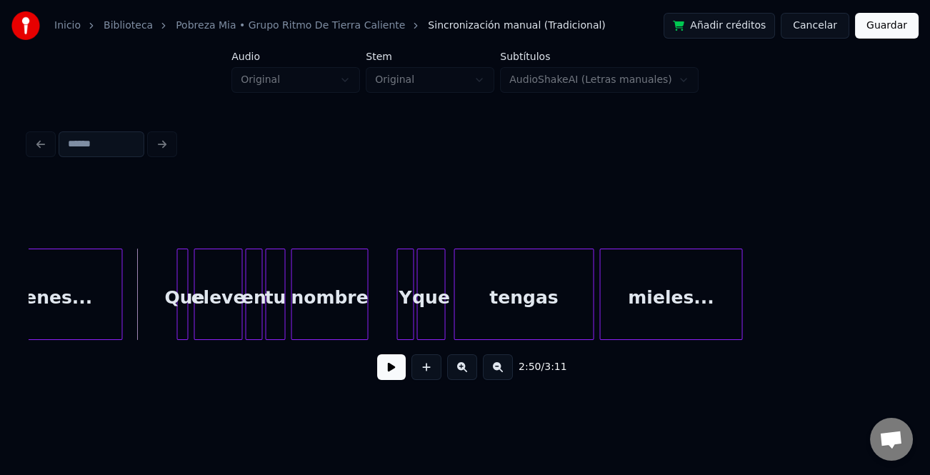
scroll to position [0, 23563]
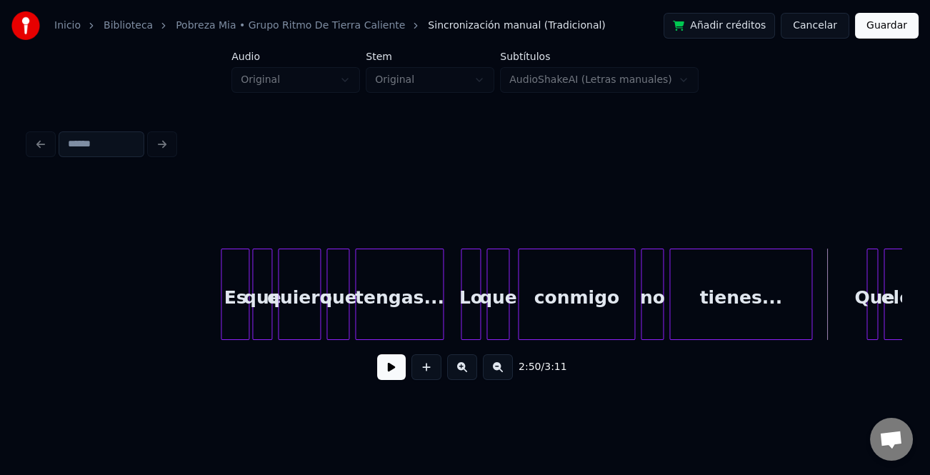
click at [646, 315] on div "no" at bounding box center [652, 297] width 21 height 97
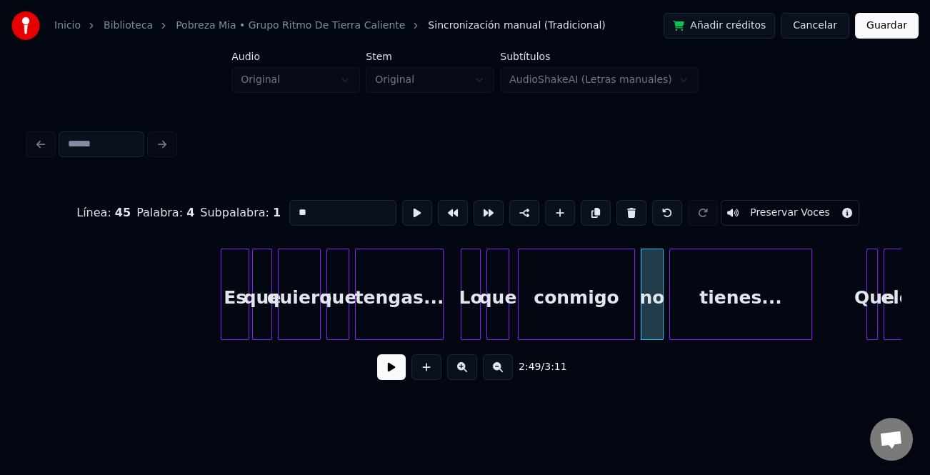
click at [296, 209] on input "**" at bounding box center [342, 213] width 107 height 26
type input "**"
click at [374, 366] on div "2:49 / 3:11" at bounding box center [465, 367] width 850 height 31
click at [384, 367] on button at bounding box center [391, 367] width 29 height 26
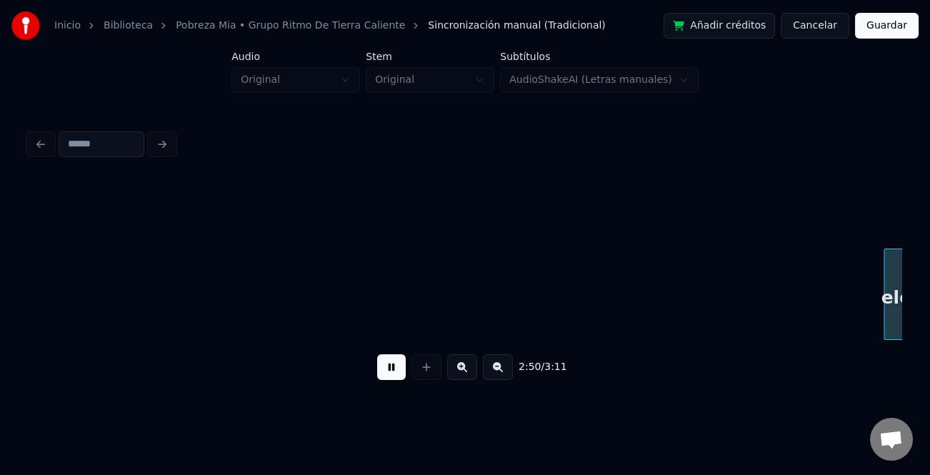
scroll to position [0, 24437]
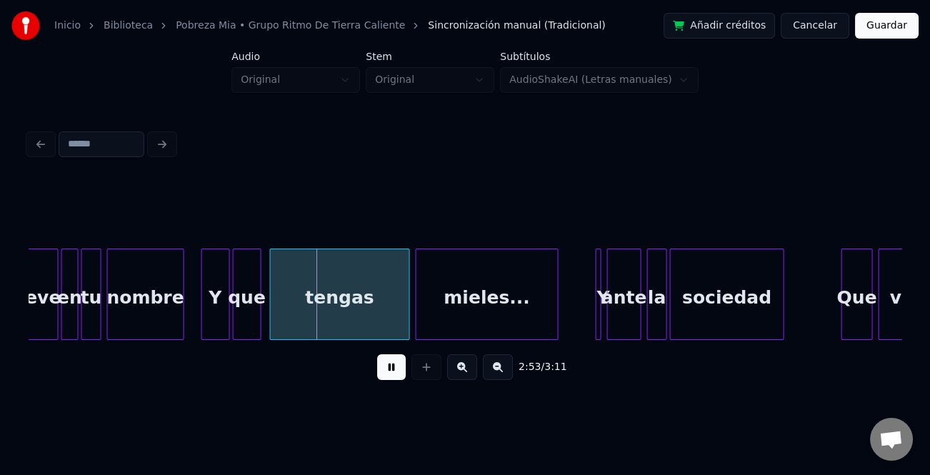
click at [205, 318] on div at bounding box center [204, 294] width 4 height 90
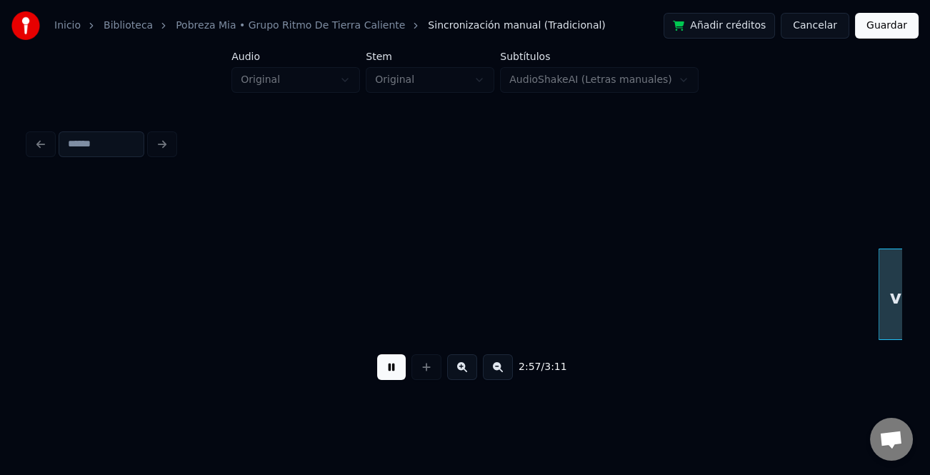
scroll to position [0, 25311]
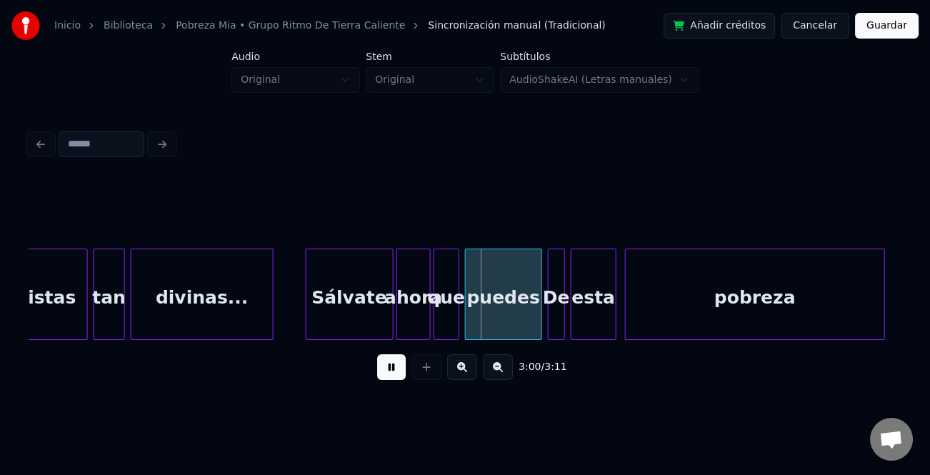
click at [309, 314] on div at bounding box center [309, 294] width 4 height 90
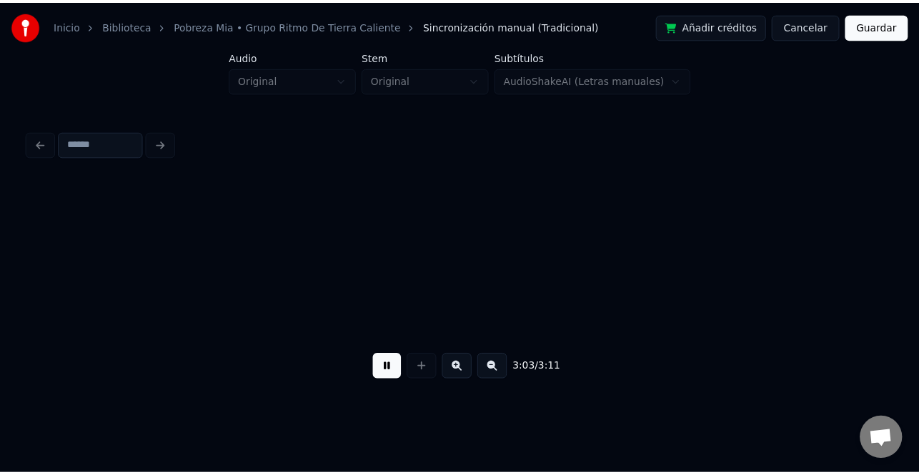
scroll to position [0, 26186]
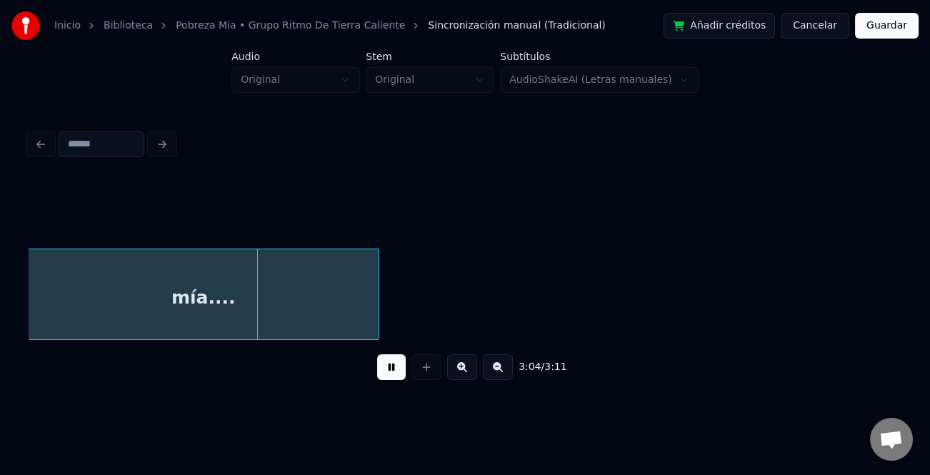
click at [894, 28] on button "Guardar" at bounding box center [887, 26] width 64 height 26
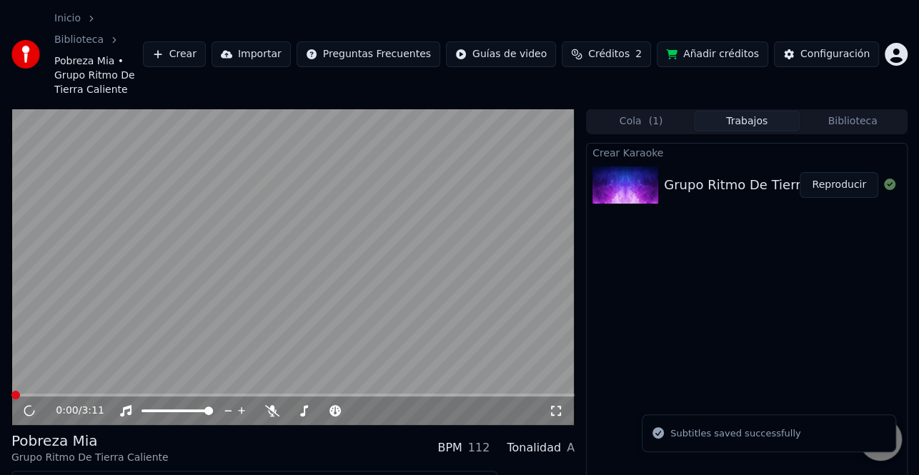
click at [312, 474] on button "Descargar" at bounding box center [317, 484] width 80 height 20
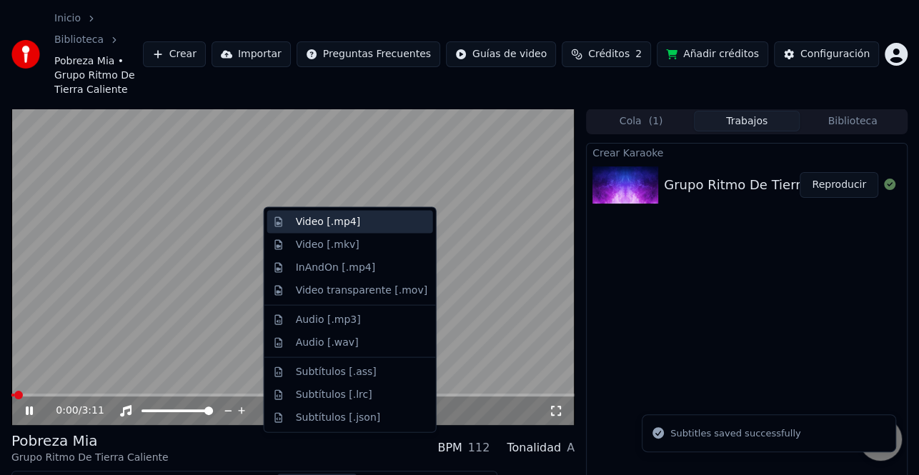
click at [357, 226] on div "Video [.mp4]" at bounding box center [361, 222] width 131 height 14
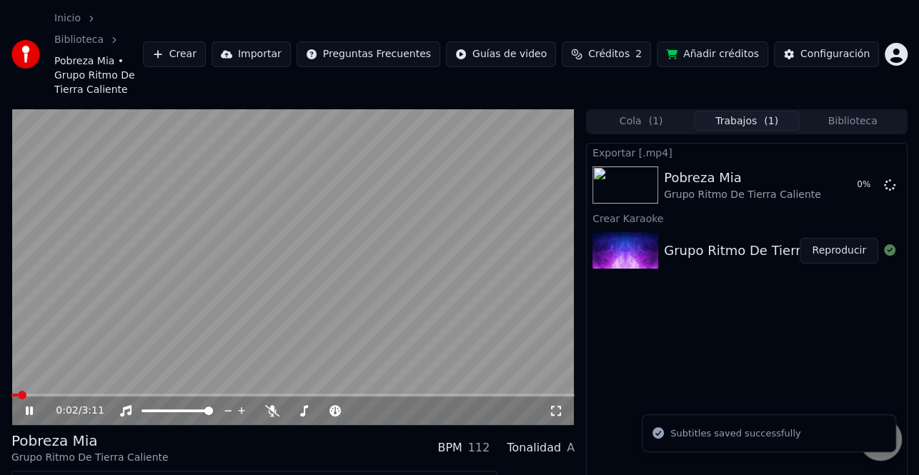
click at [24, 405] on icon at bounding box center [39, 410] width 33 height 11
click at [77, 327] on video at bounding box center [292, 267] width 563 height 317
click at [26, 407] on icon at bounding box center [29, 411] width 7 height 9
click at [850, 172] on button "Mostrar" at bounding box center [846, 185] width 63 height 26
